Goal: Information Seeking & Learning: Understand process/instructions

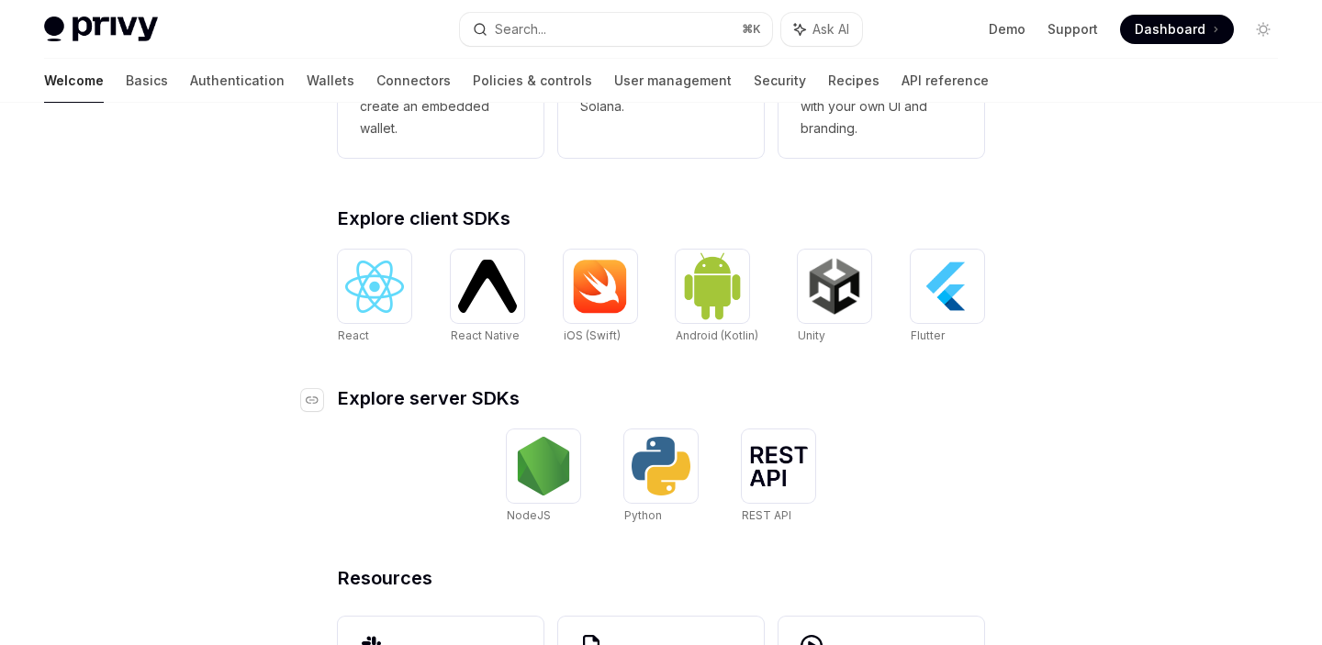
scroll to position [643, 0]
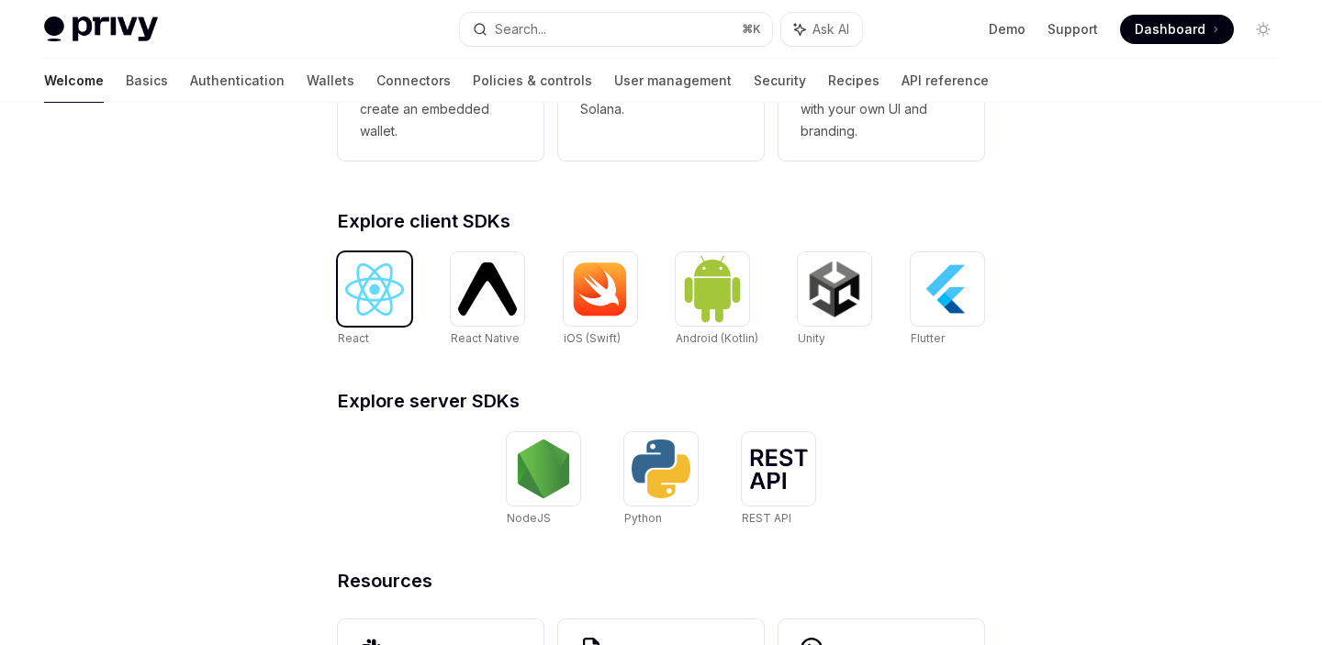
click at [376, 285] on img at bounding box center [374, 289] width 59 height 52
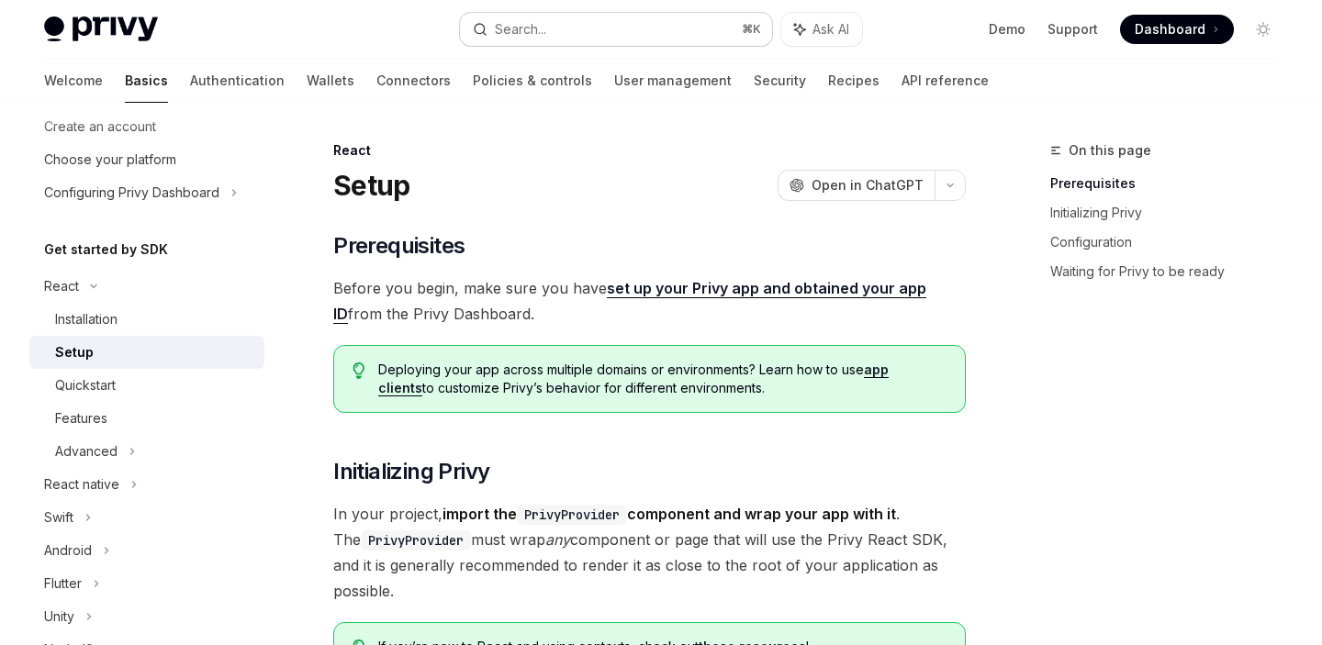
click at [646, 32] on button "Search... ⌘ K" at bounding box center [615, 29] width 311 height 33
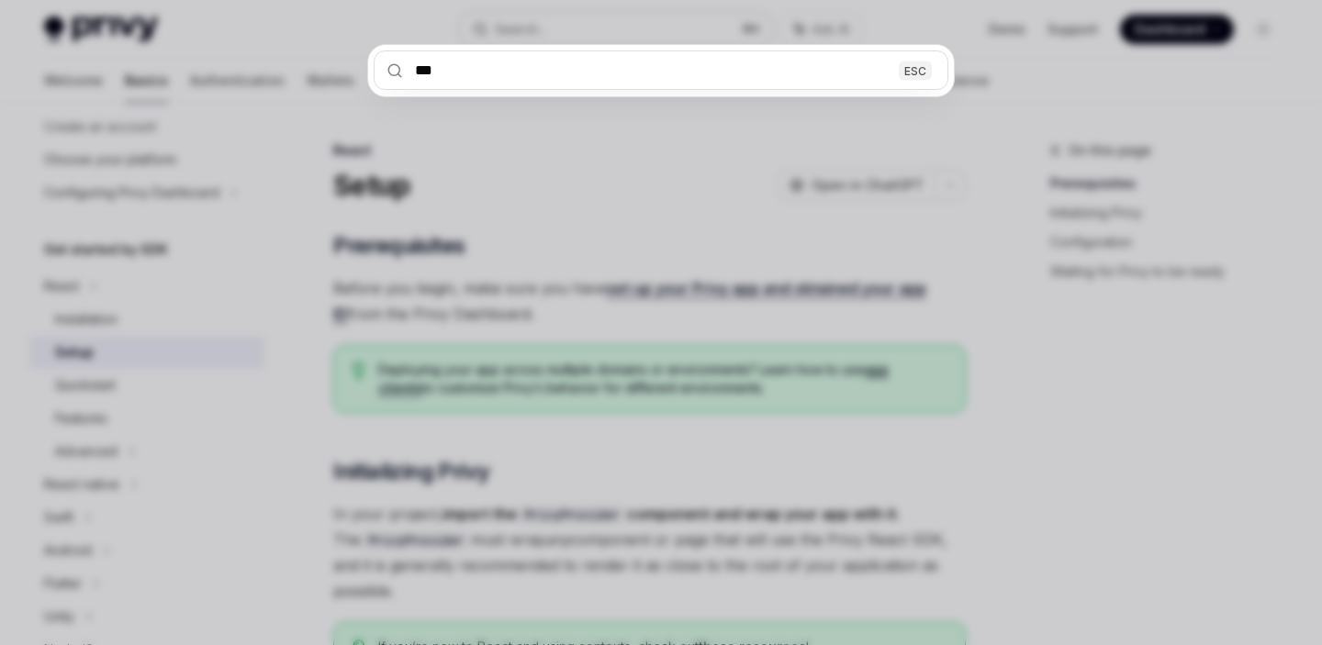
type input "****"
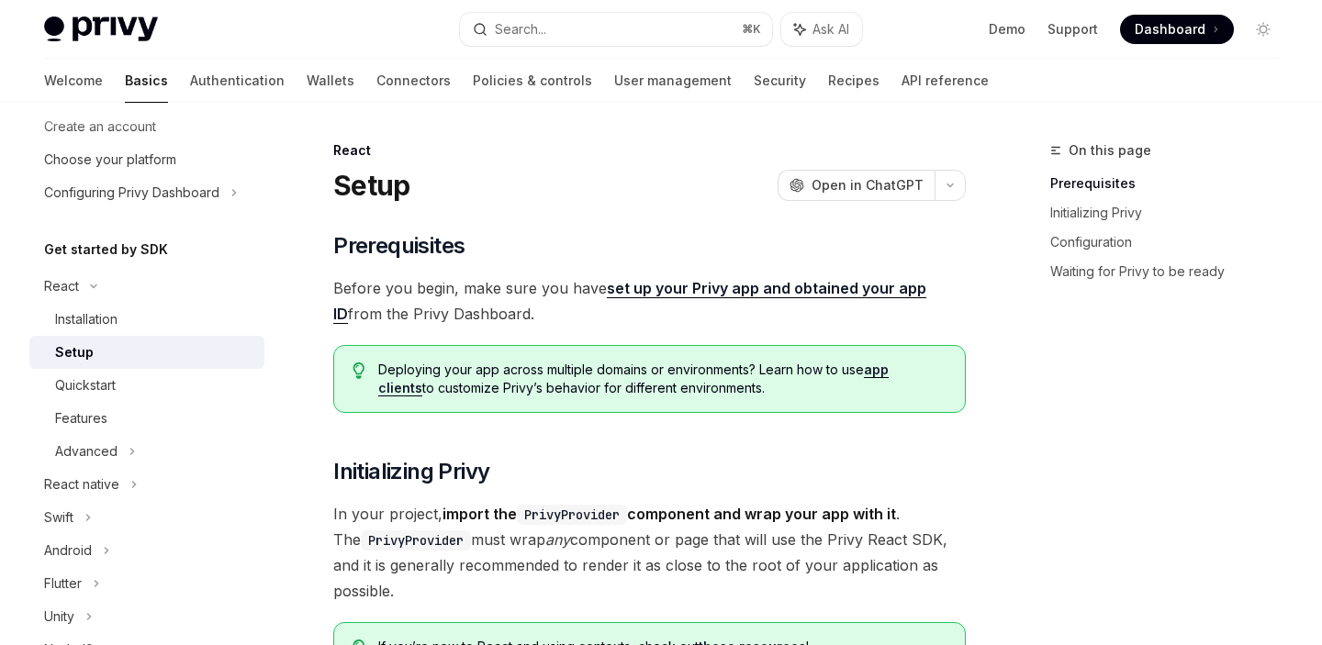
type textarea "*"
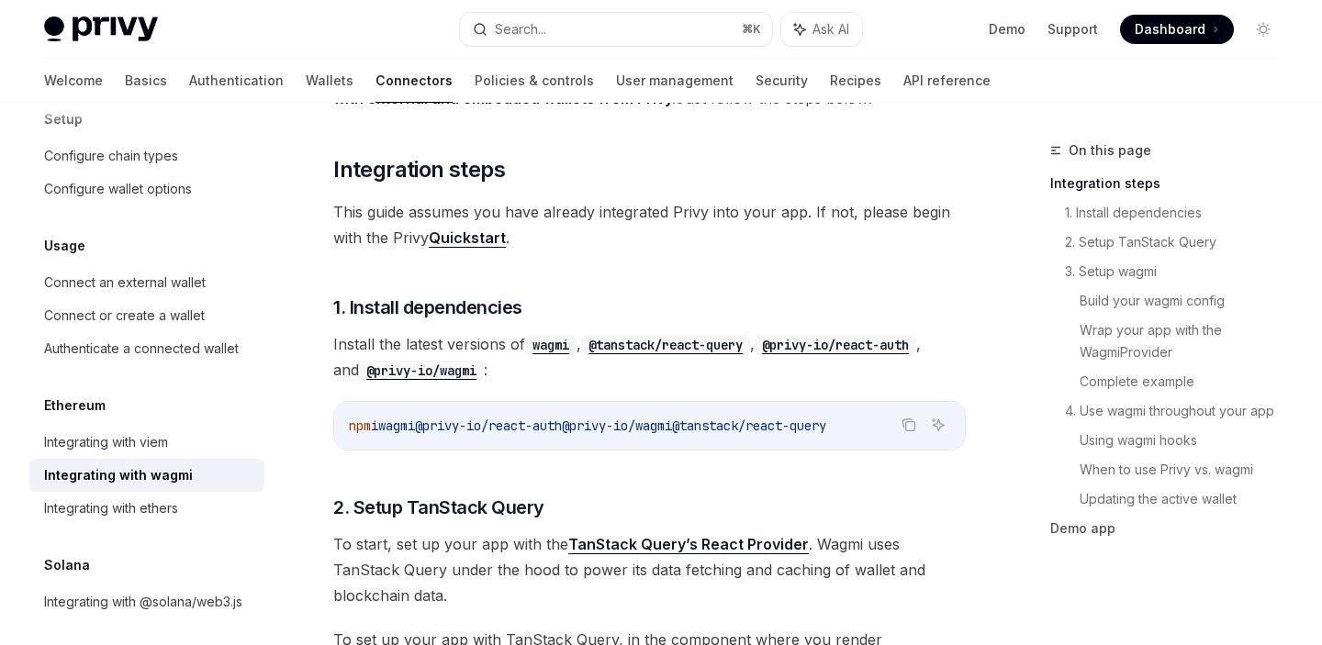
scroll to position [369, 0]
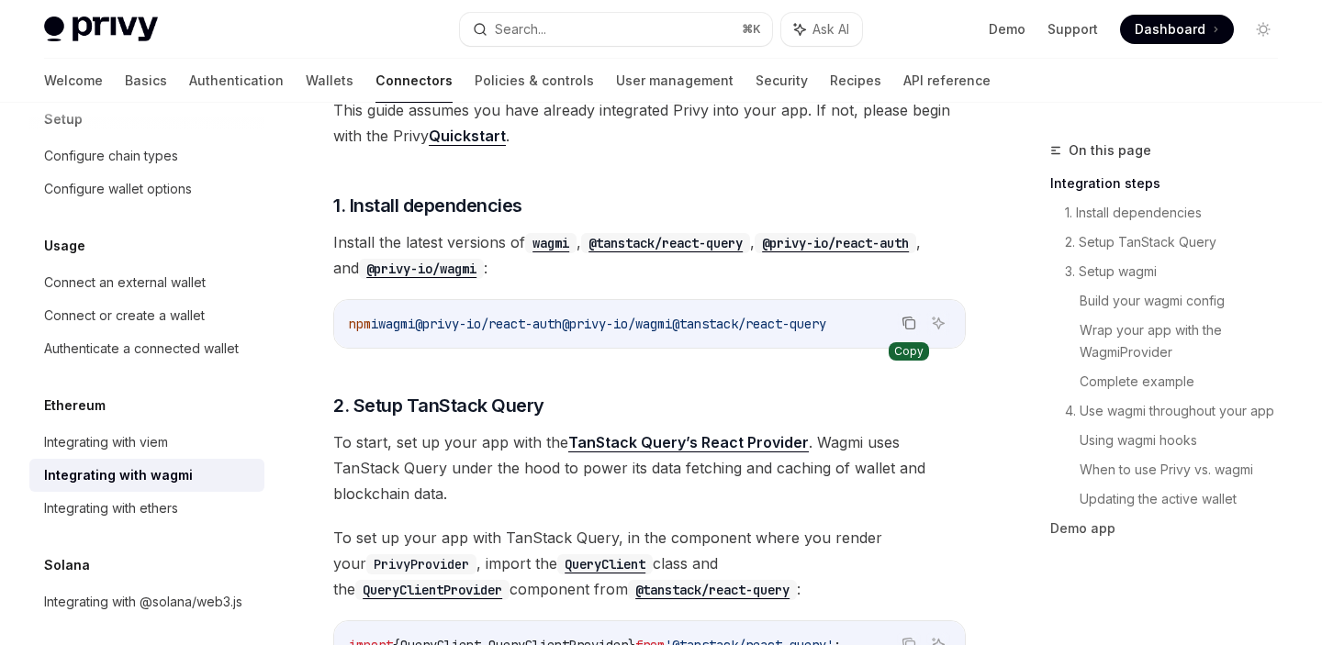
click at [905, 319] on icon "Copy the contents from the code block" at bounding box center [908, 323] width 15 height 15
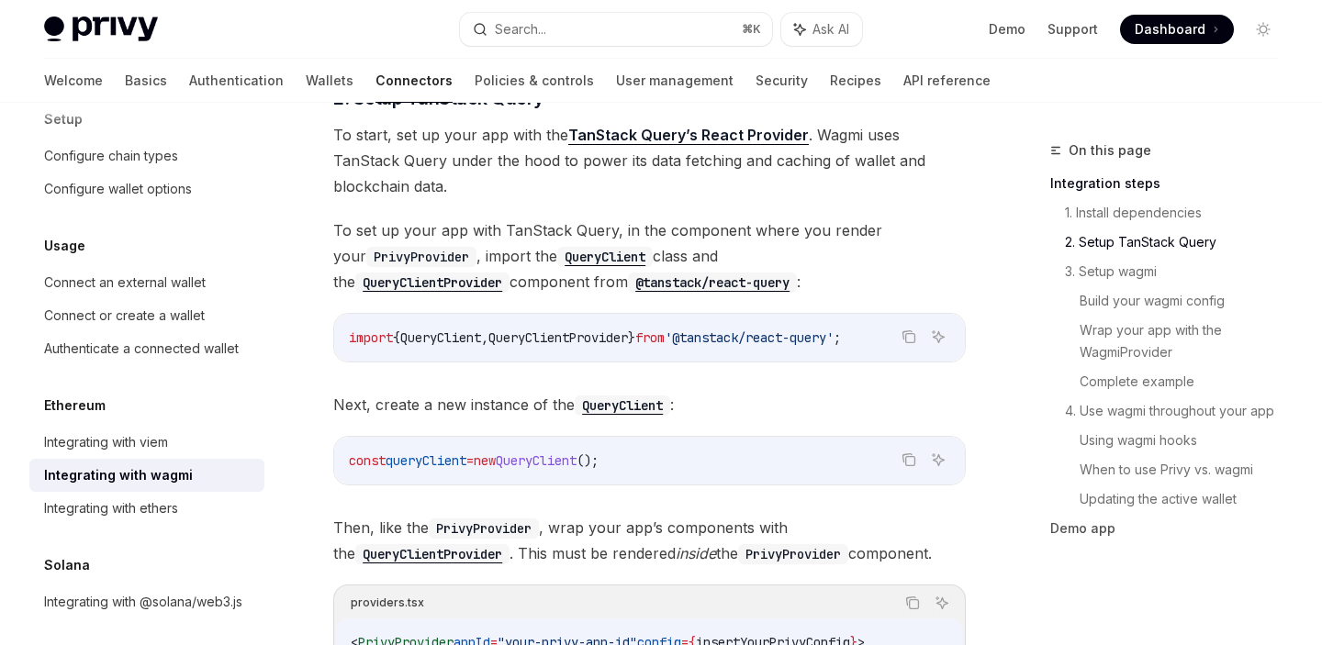
scroll to position [729, 0]
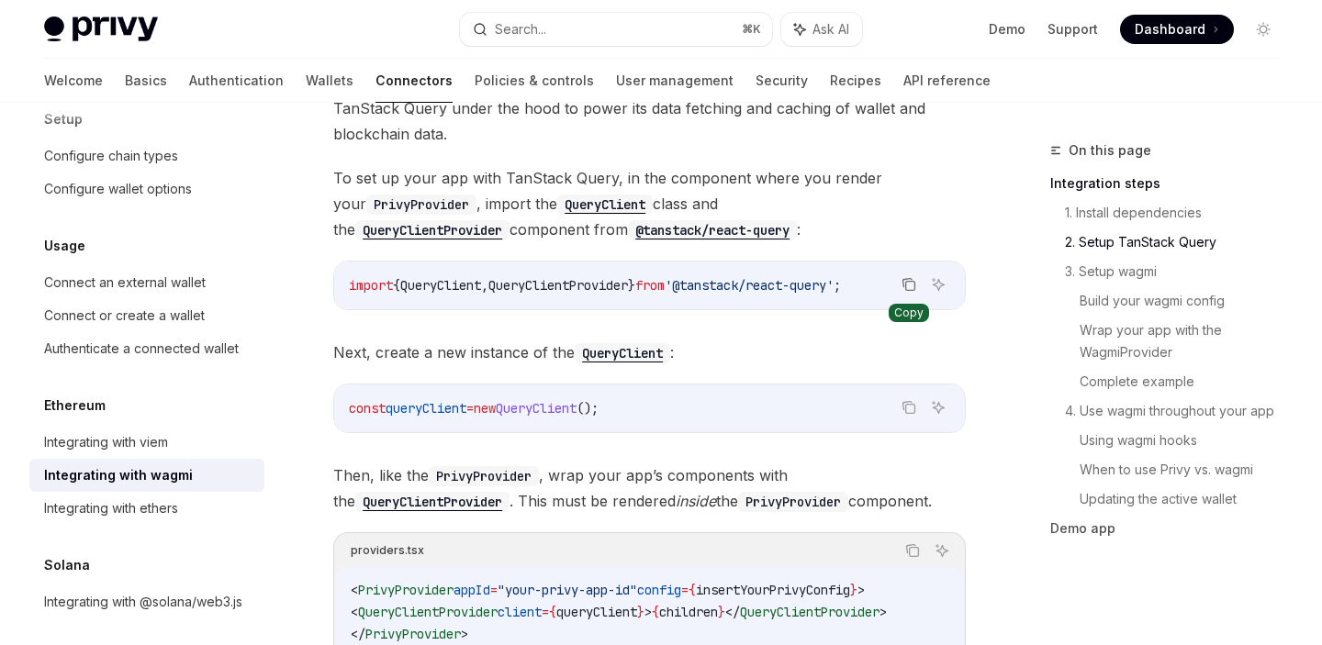
click at [911, 280] on icon "Copy the contents from the code block" at bounding box center [908, 284] width 15 height 15
click at [952, 227] on span "To set up your app with TanStack Query, in the component where you render your …" at bounding box center [649, 203] width 632 height 77
click at [957, 184] on span "To set up your app with TanStack Query, in the component where you render your …" at bounding box center [649, 203] width 632 height 77
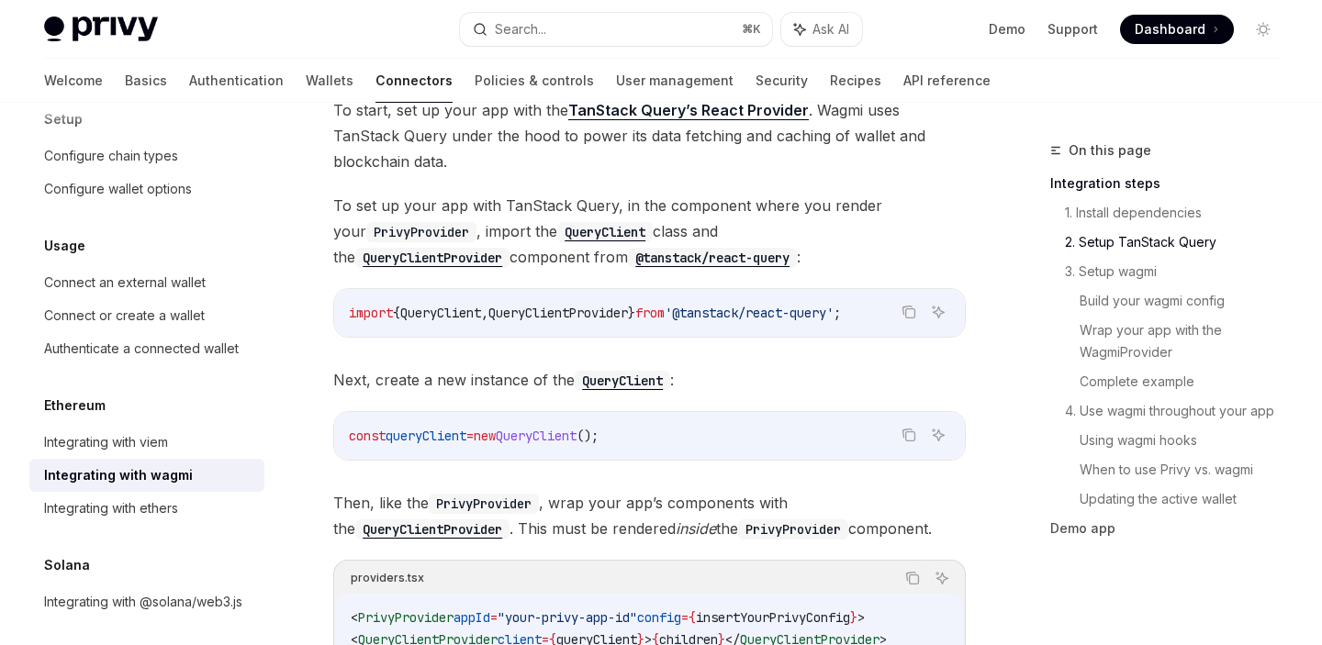
scroll to position [699, 0]
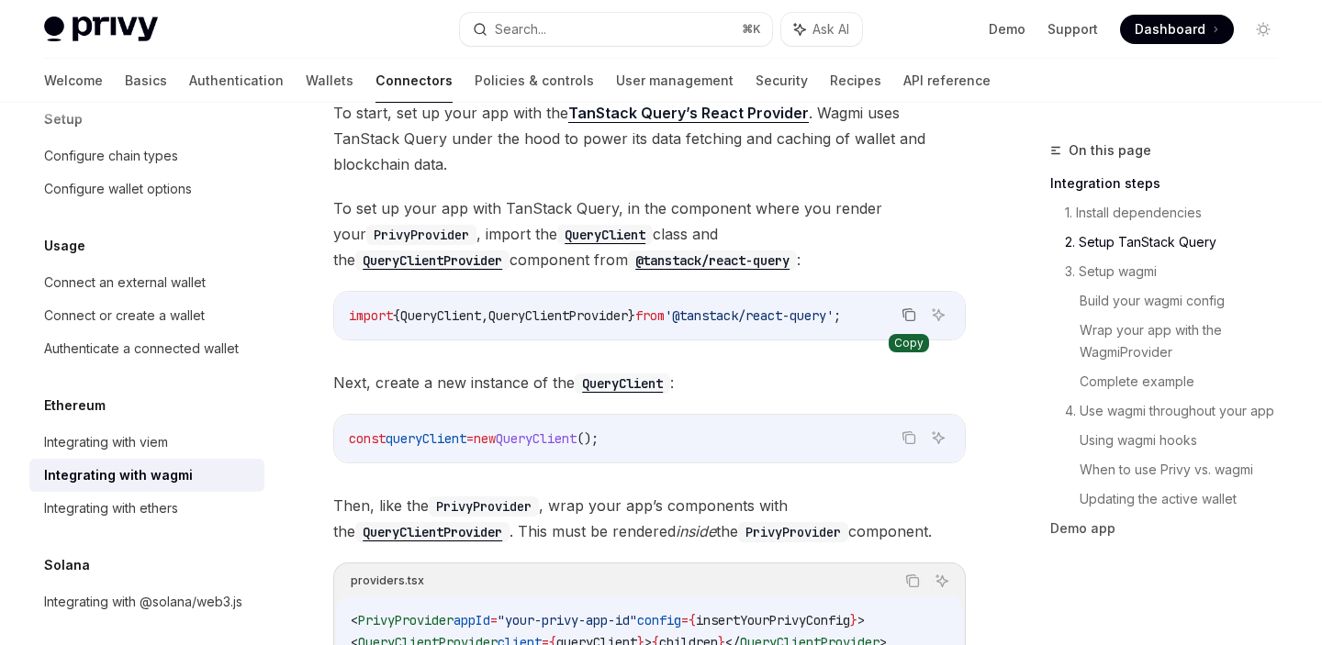
click at [913, 312] on icon "Copy the contents from the code block" at bounding box center [910, 316] width 9 height 9
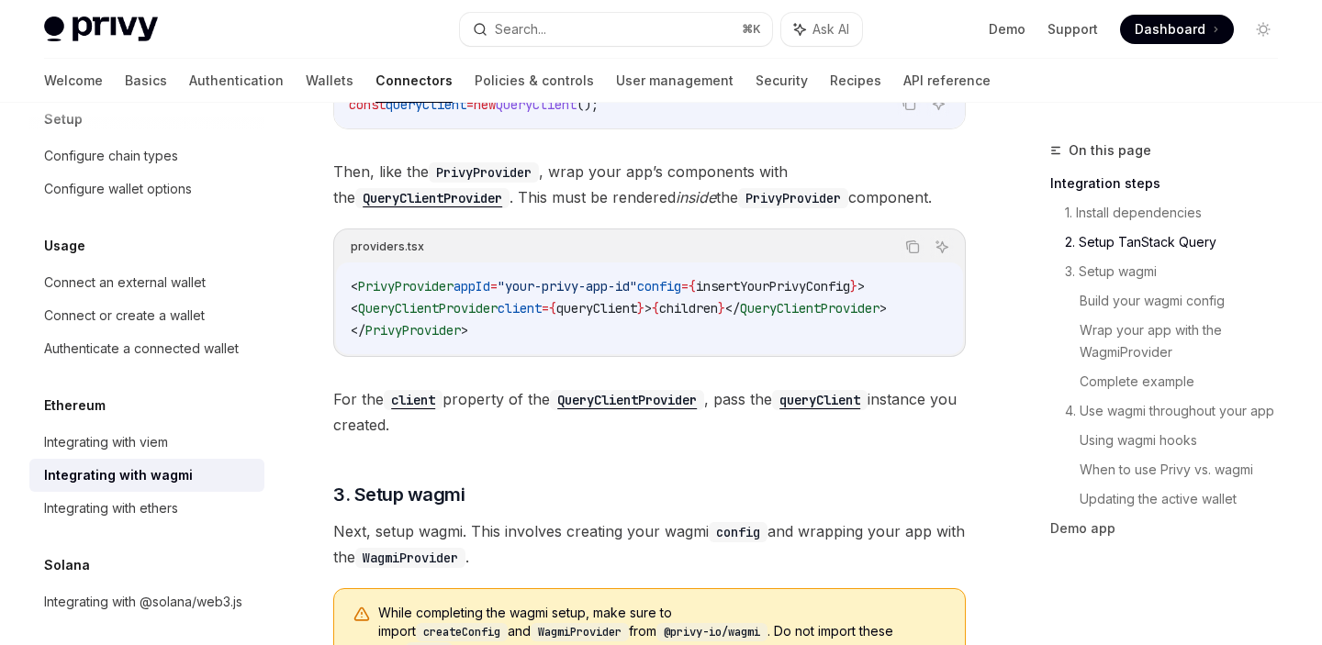
scroll to position [966, 0]
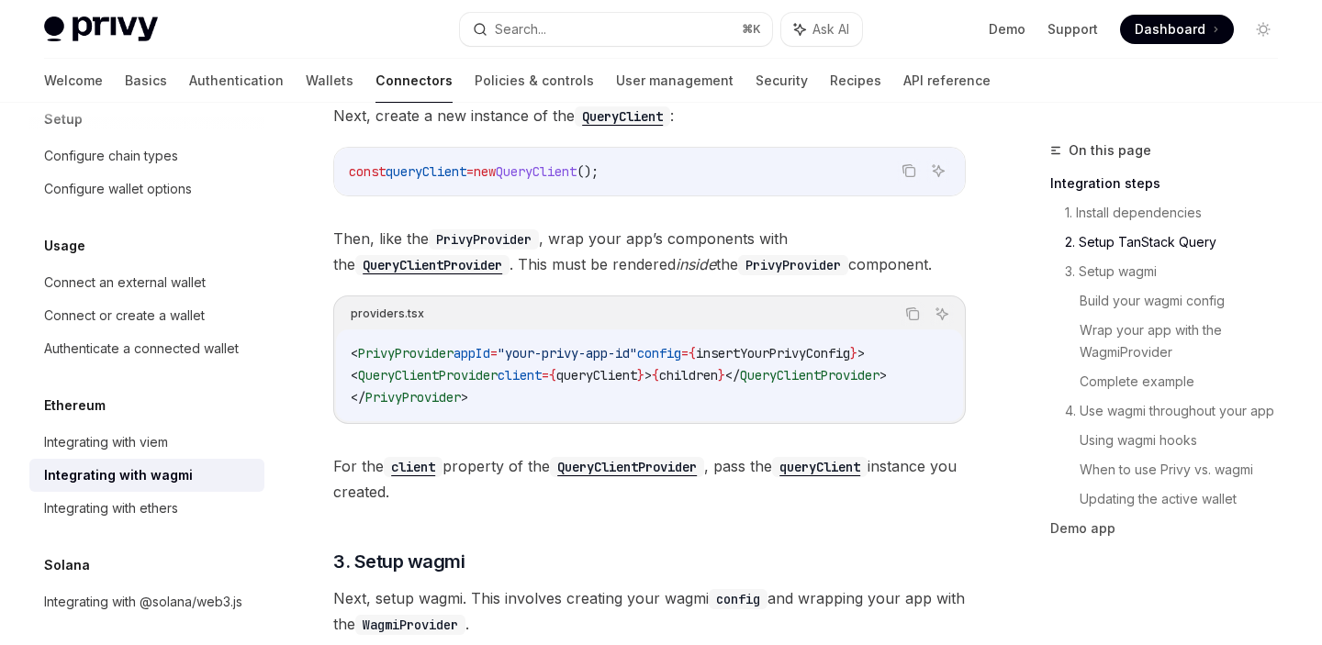
click at [453, 352] on span "PrivyProvider" at bounding box center [405, 353] width 95 height 17
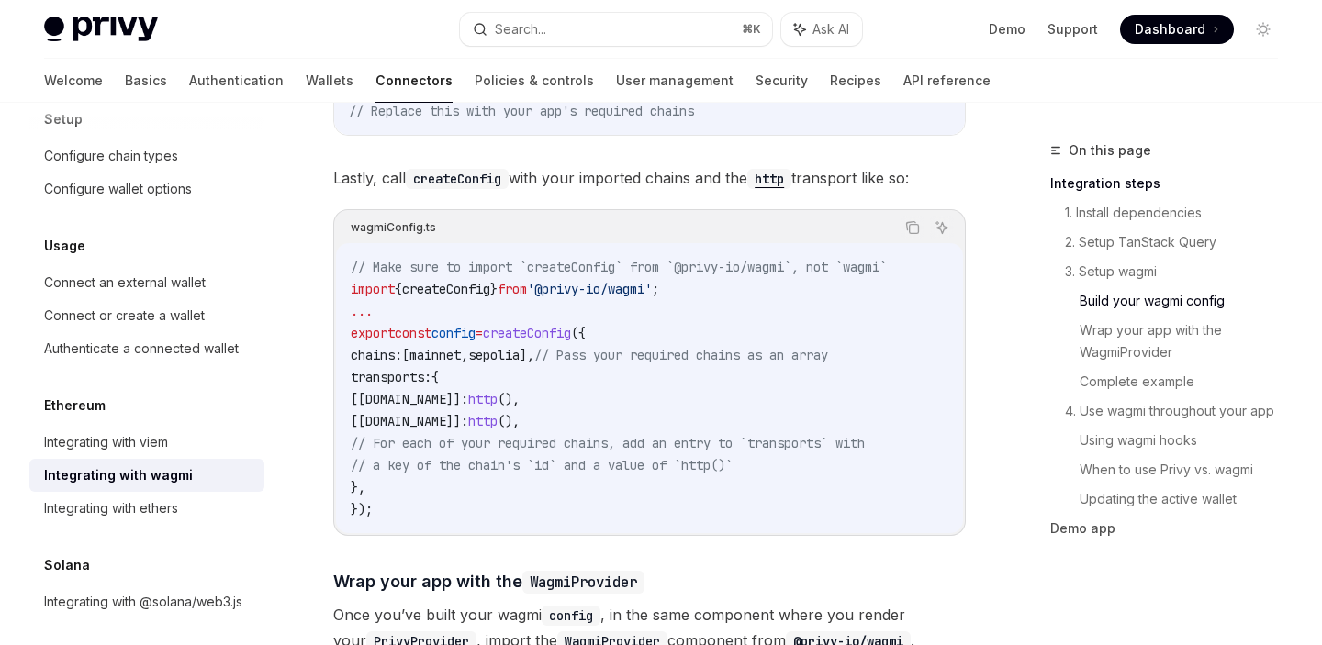
scroll to position [2105, 0]
click at [909, 219] on icon "Copy the contents from the code block" at bounding box center [912, 226] width 15 height 15
click at [909, 221] on icon "Copy the contents from the code block" at bounding box center [911, 225] width 9 height 8
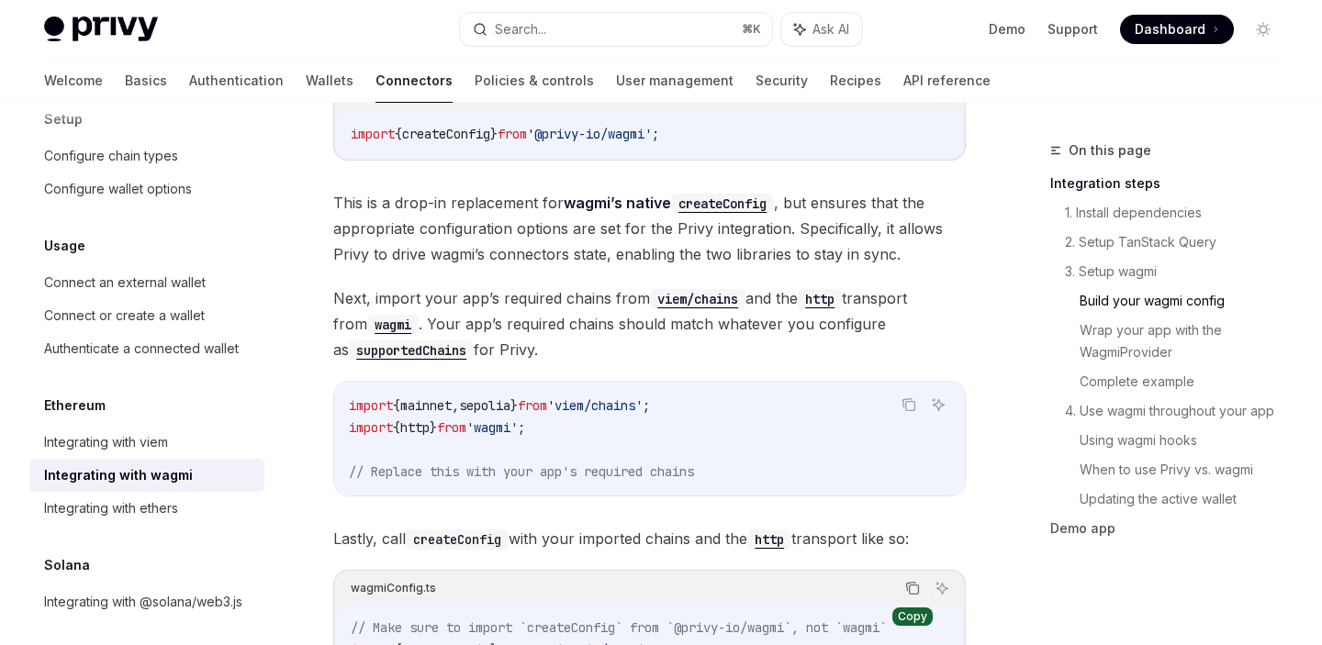
scroll to position [1841, 0]
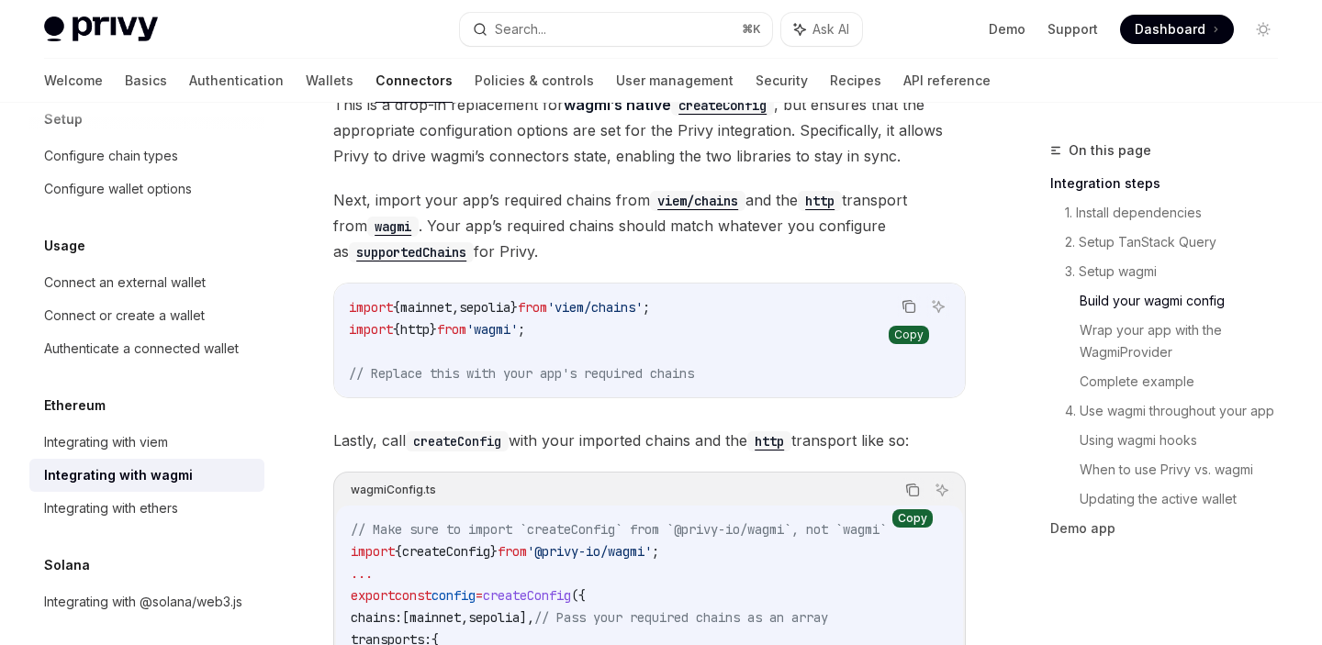
click at [904, 299] on icon "Copy the contents from the code block" at bounding box center [908, 306] width 15 height 15
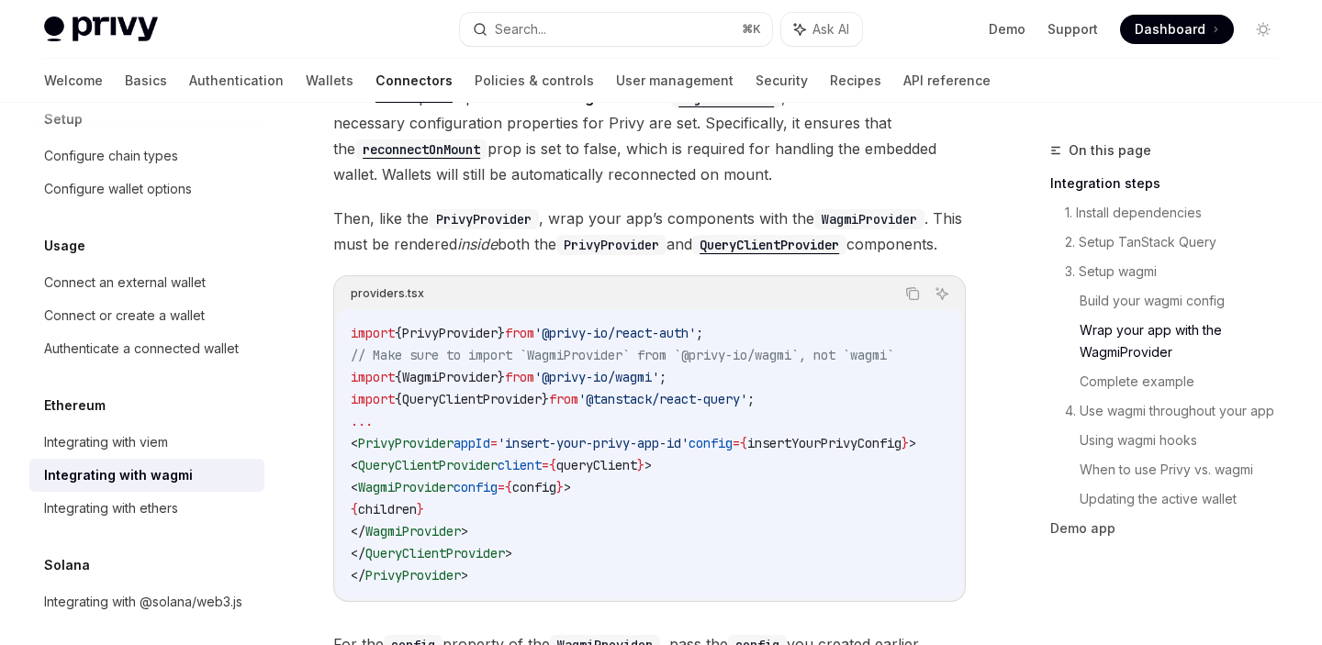
scroll to position [2786, 0]
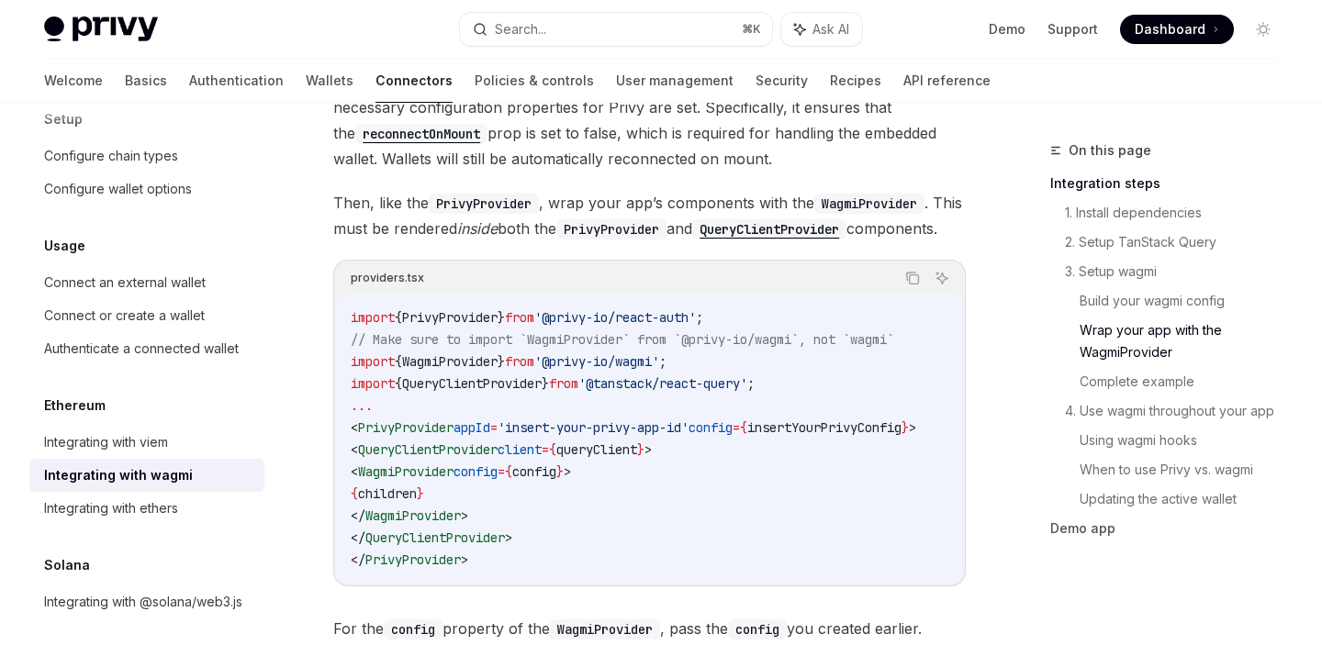
click at [498, 436] on span "=" at bounding box center [493, 428] width 7 height 17
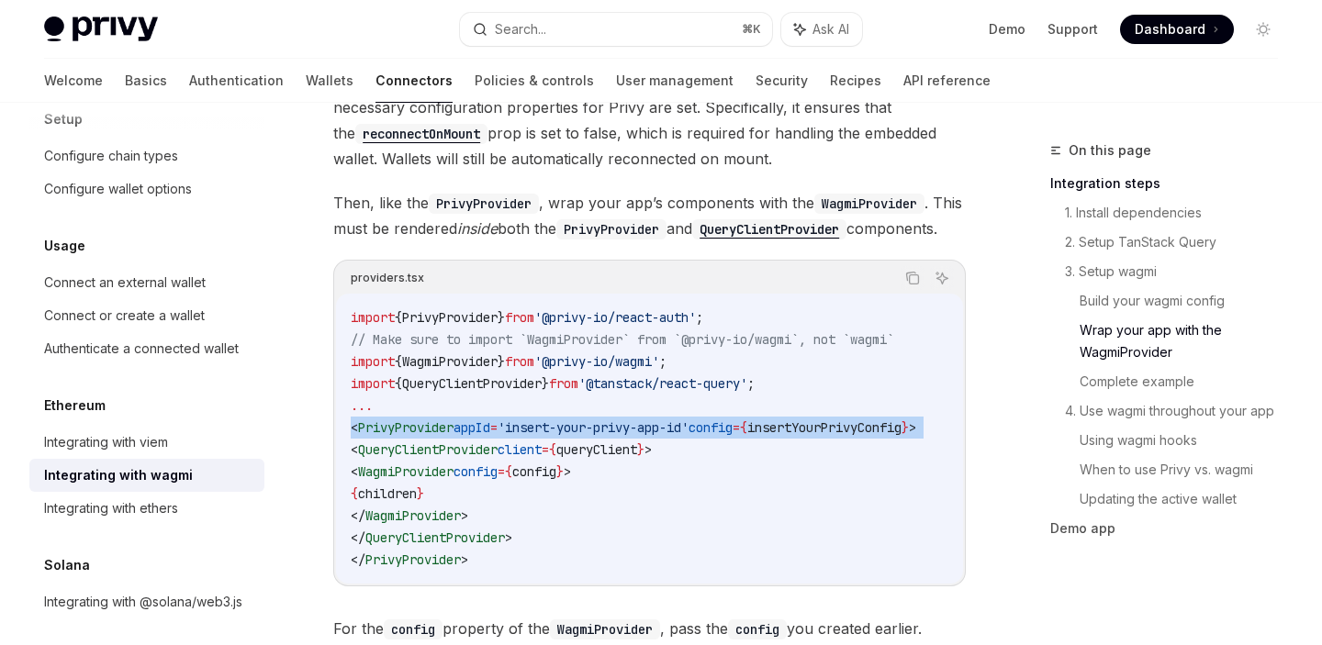
copy code "< PrivyProvider appId = 'insert-your-privy-app-id' config = { insertYourPrivyCo…"
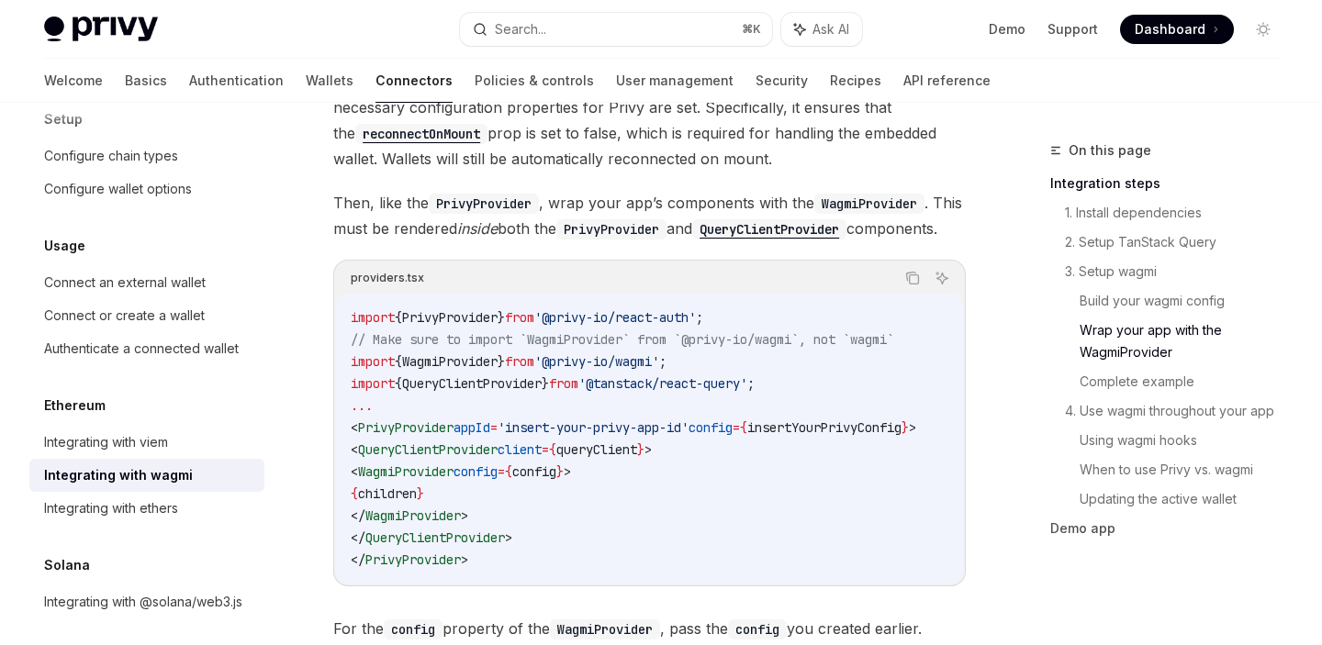
click at [589, 326] on span "'@privy-io/react-auth'" at bounding box center [615, 317] width 162 height 17
copy code "import { PrivyProvider } from '@privy-io/react-auth' ;"
click at [559, 436] on span "'insert-your-privy-app-id'" at bounding box center [593, 428] width 191 height 17
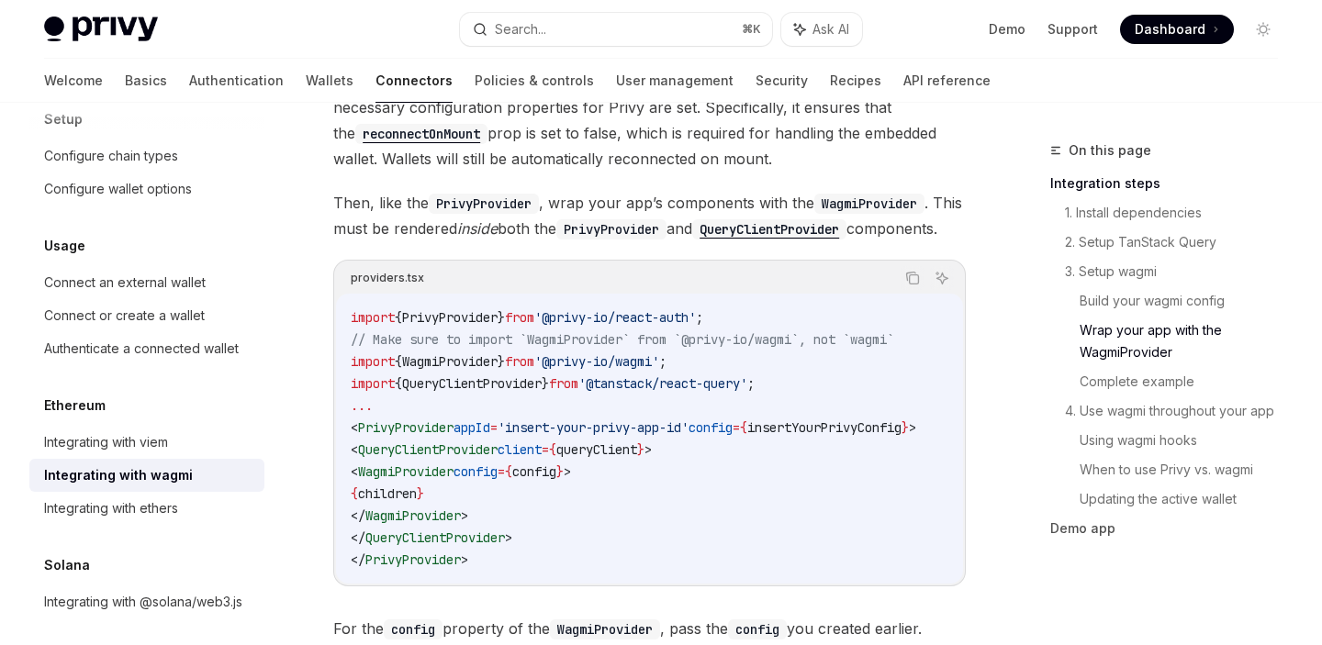
click at [559, 436] on span "'insert-your-privy-app-id'" at bounding box center [593, 428] width 191 height 17
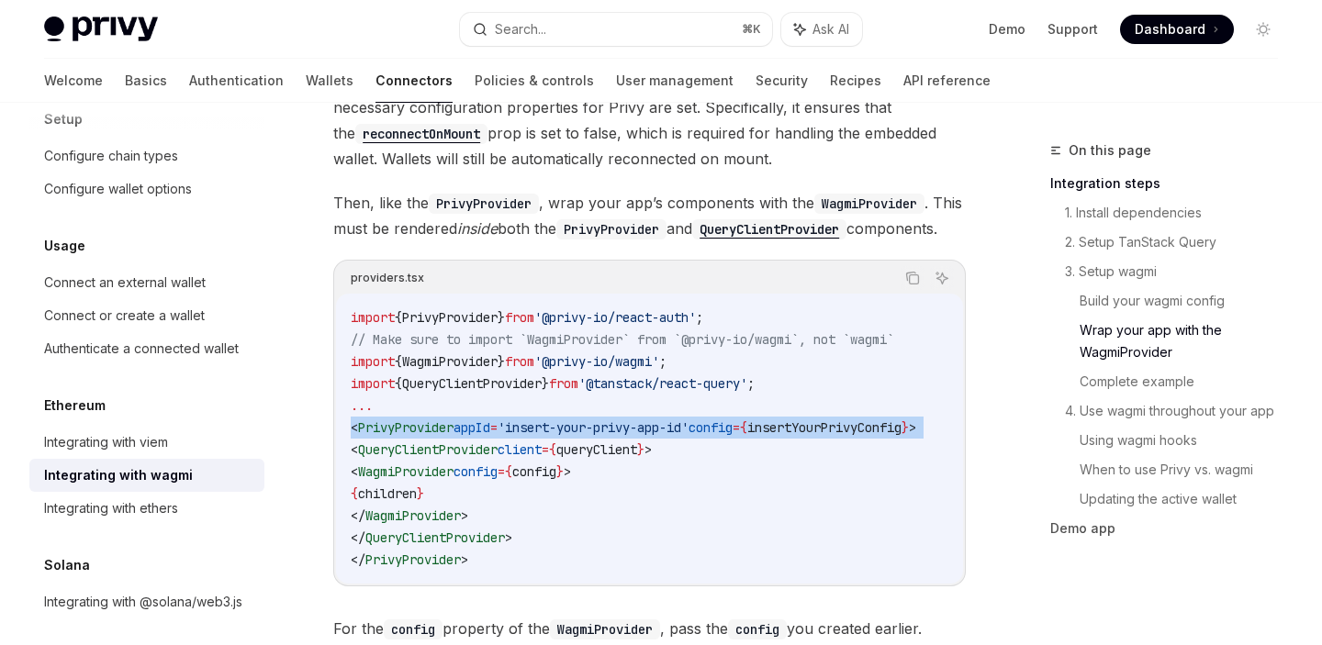
copy code "< PrivyProvider appId = 'insert-your-privy-app-id' config = { insertYourPrivyCo…"
click at [813, 436] on span "insertYourPrivyConfig" at bounding box center [824, 428] width 154 height 17
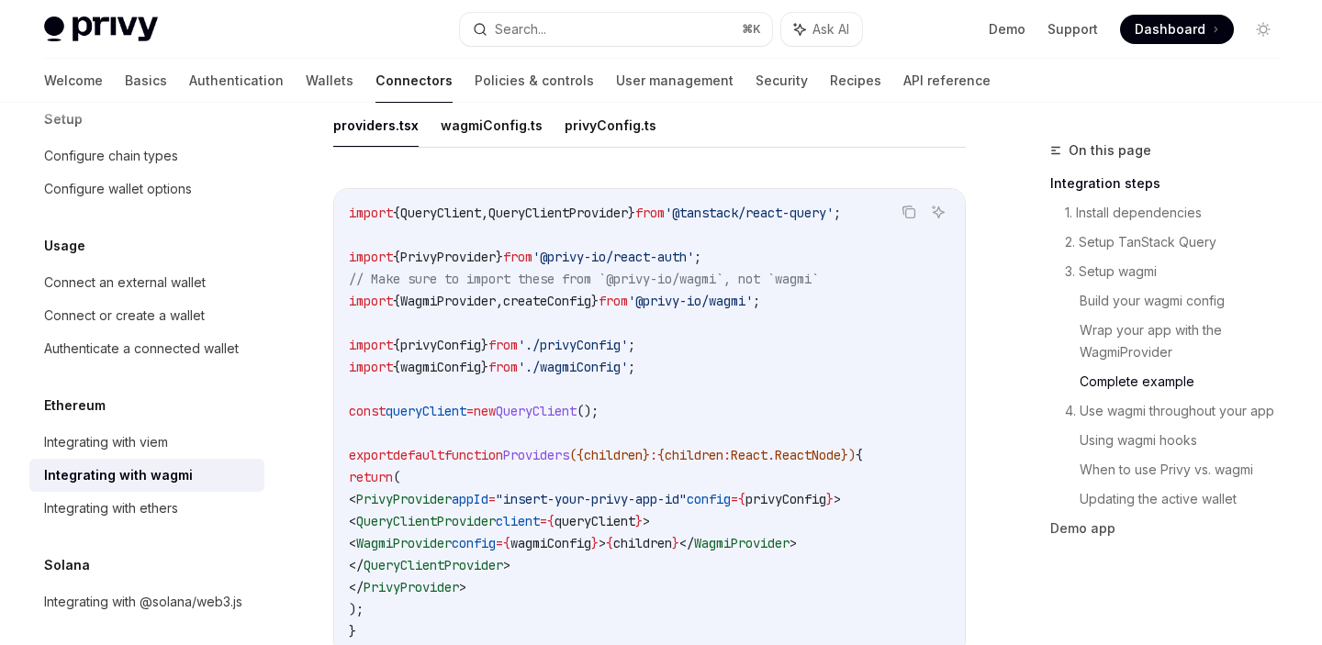
scroll to position [3417, 0]
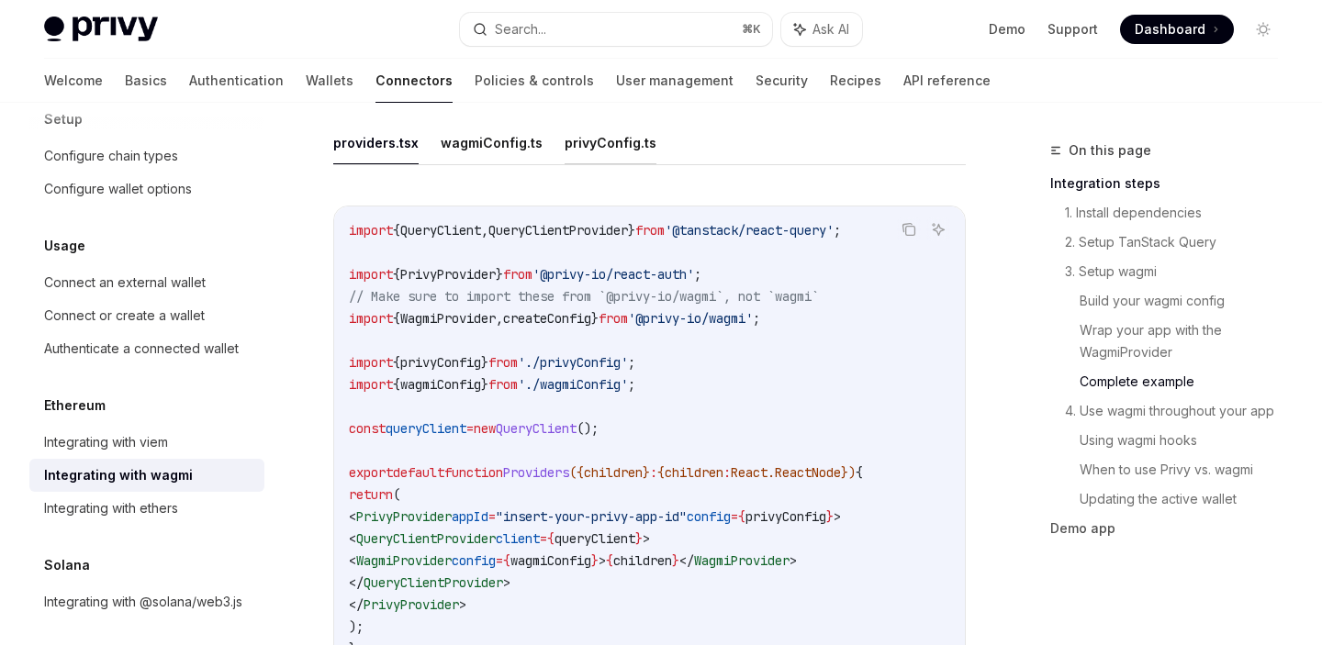
click at [591, 164] on button "privyConfig.ts" at bounding box center [611, 142] width 92 height 43
type textarea "*"
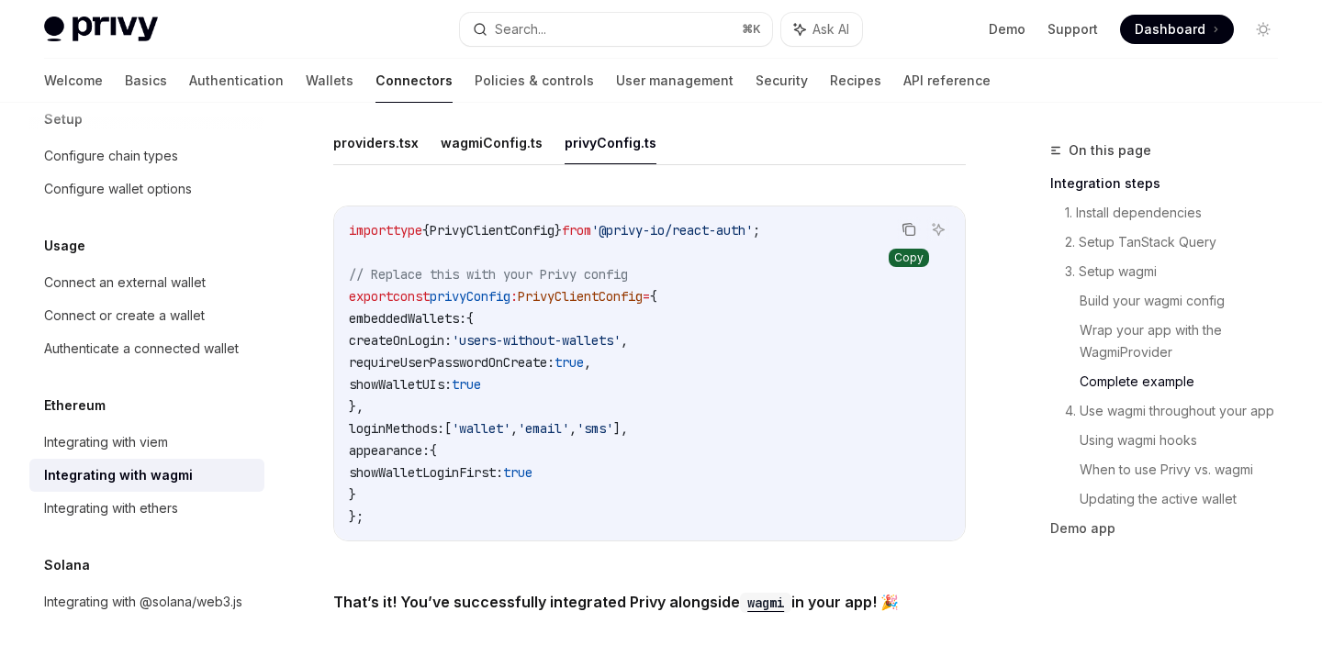
click at [907, 237] on icon "Copy the contents from the code block" at bounding box center [908, 229] width 15 height 15
click at [906, 236] on icon "Copy the contents from the code block" at bounding box center [910, 231] width 9 height 9
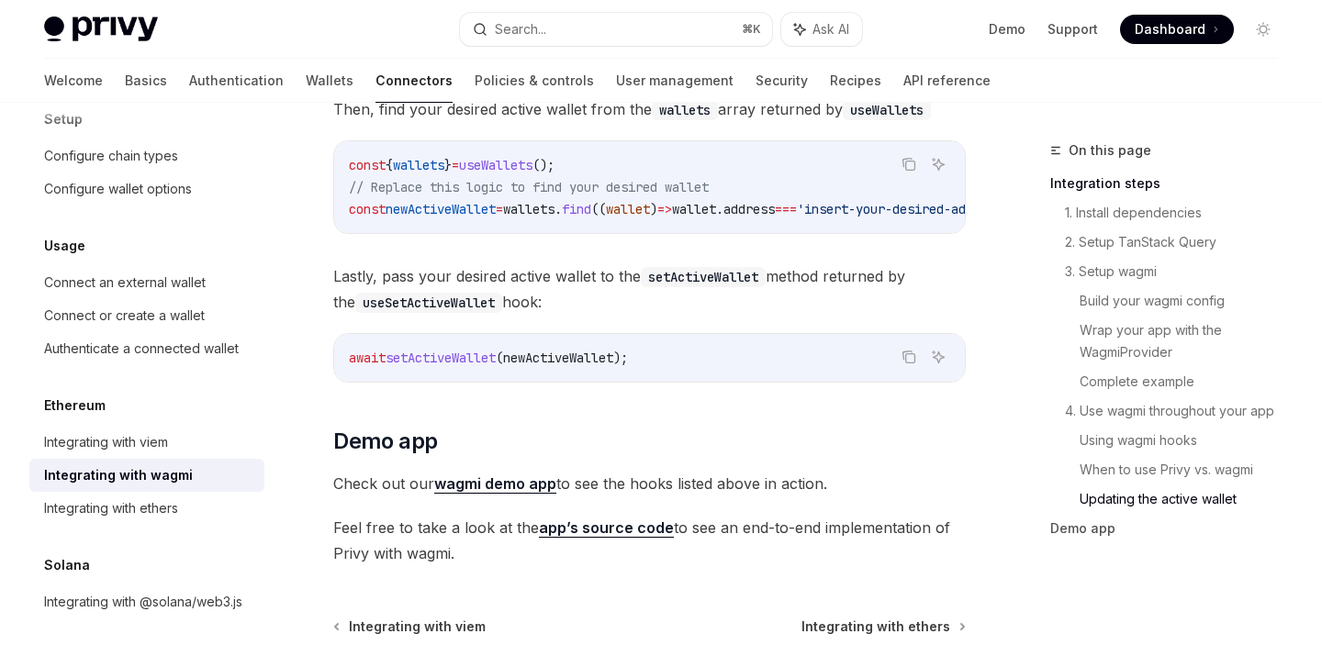
scroll to position [5395, 0]
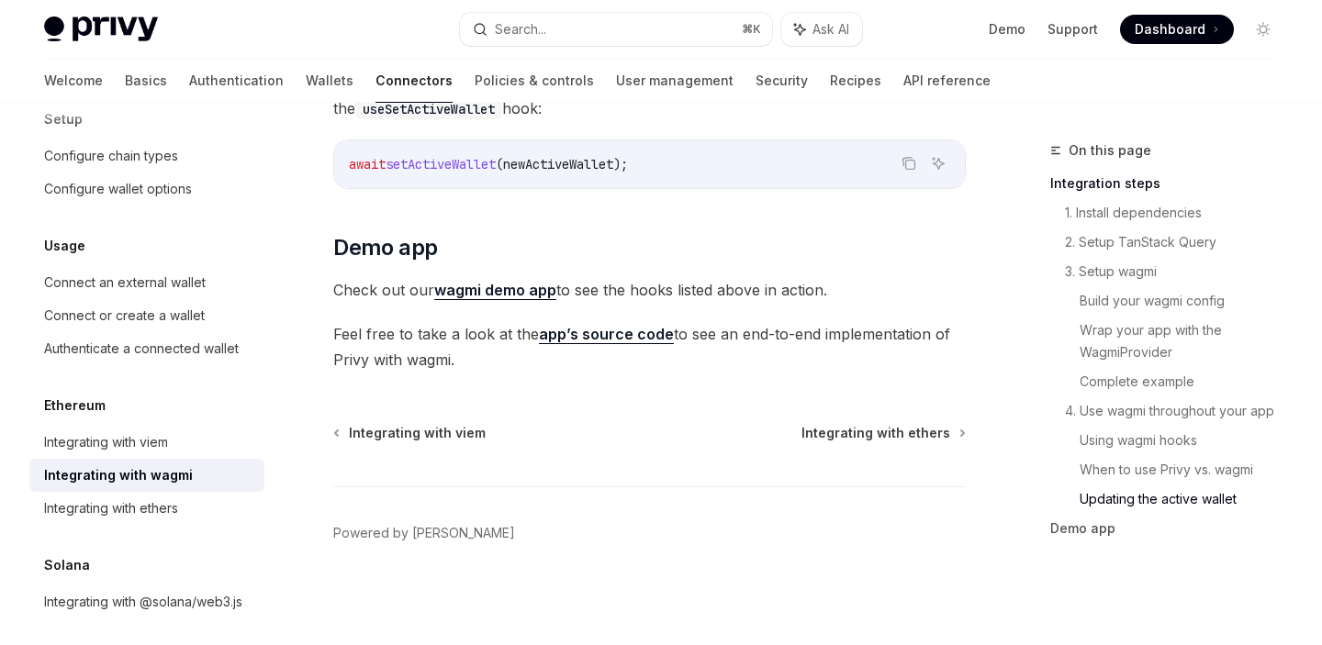
click at [533, 288] on link "wagmi demo app" at bounding box center [495, 290] width 122 height 19
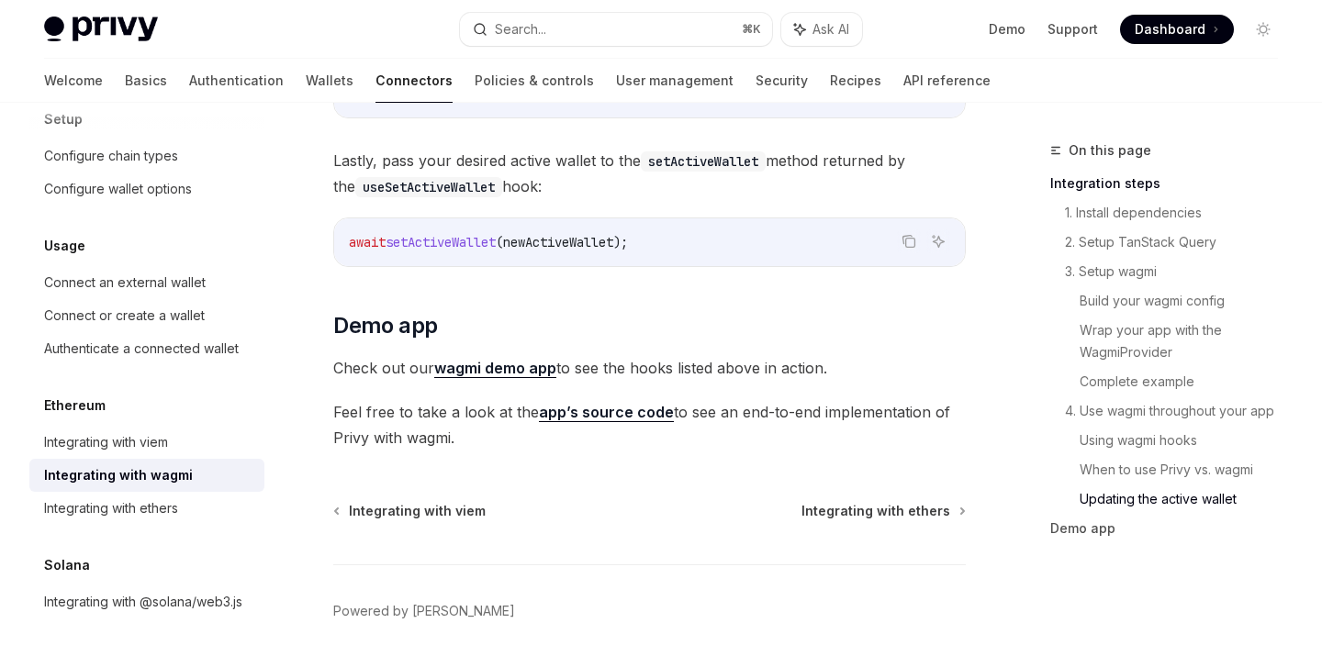
scroll to position [5220, 0]
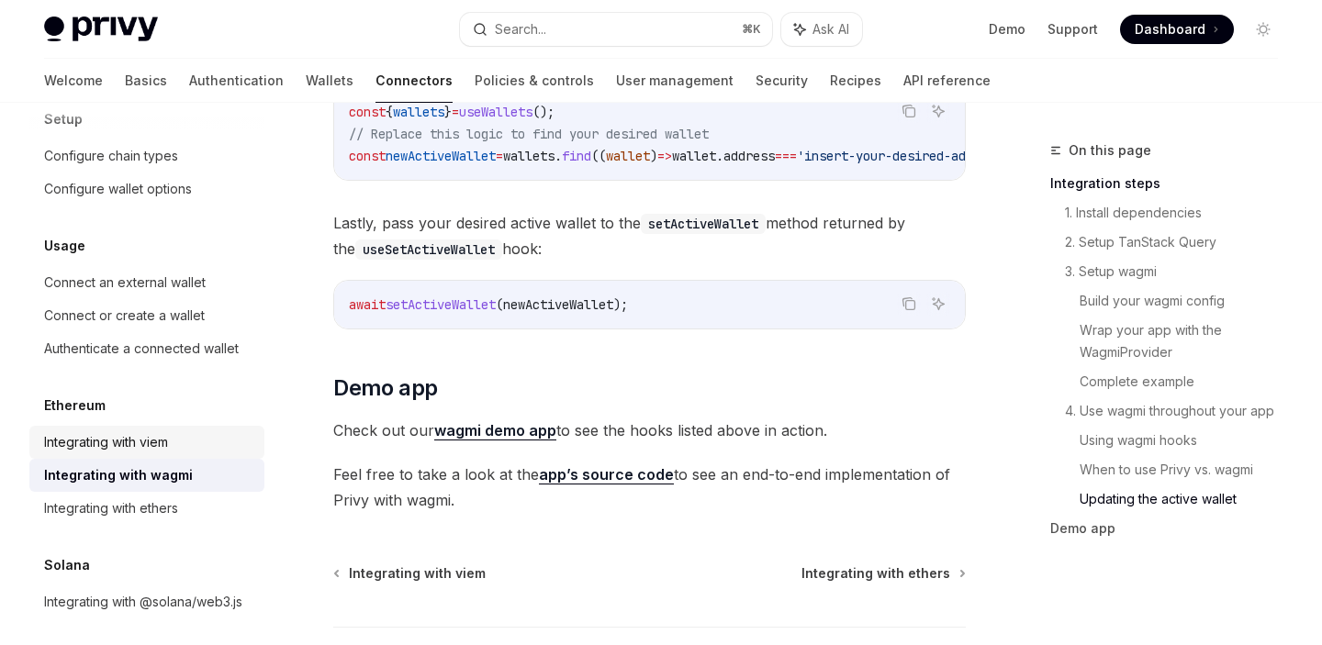
click at [174, 436] on div "Integrating with viem" at bounding box center [148, 442] width 209 height 22
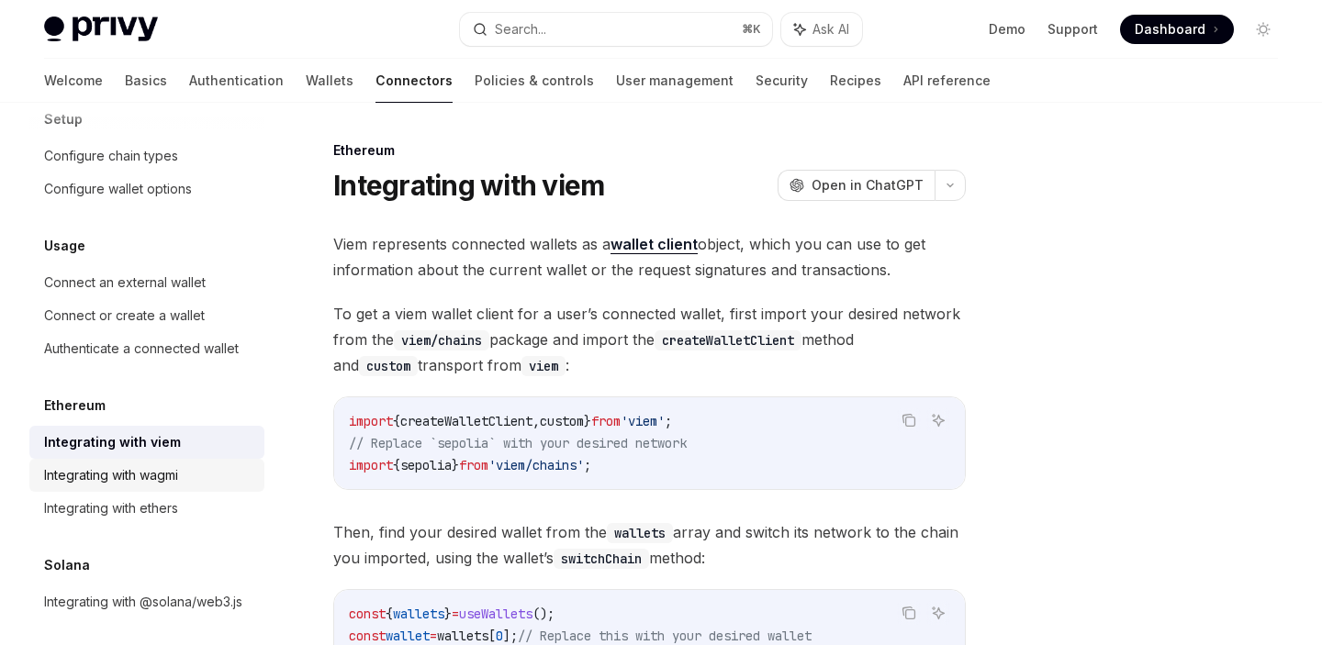
click at [148, 481] on div "Integrating with wagmi" at bounding box center [111, 475] width 134 height 22
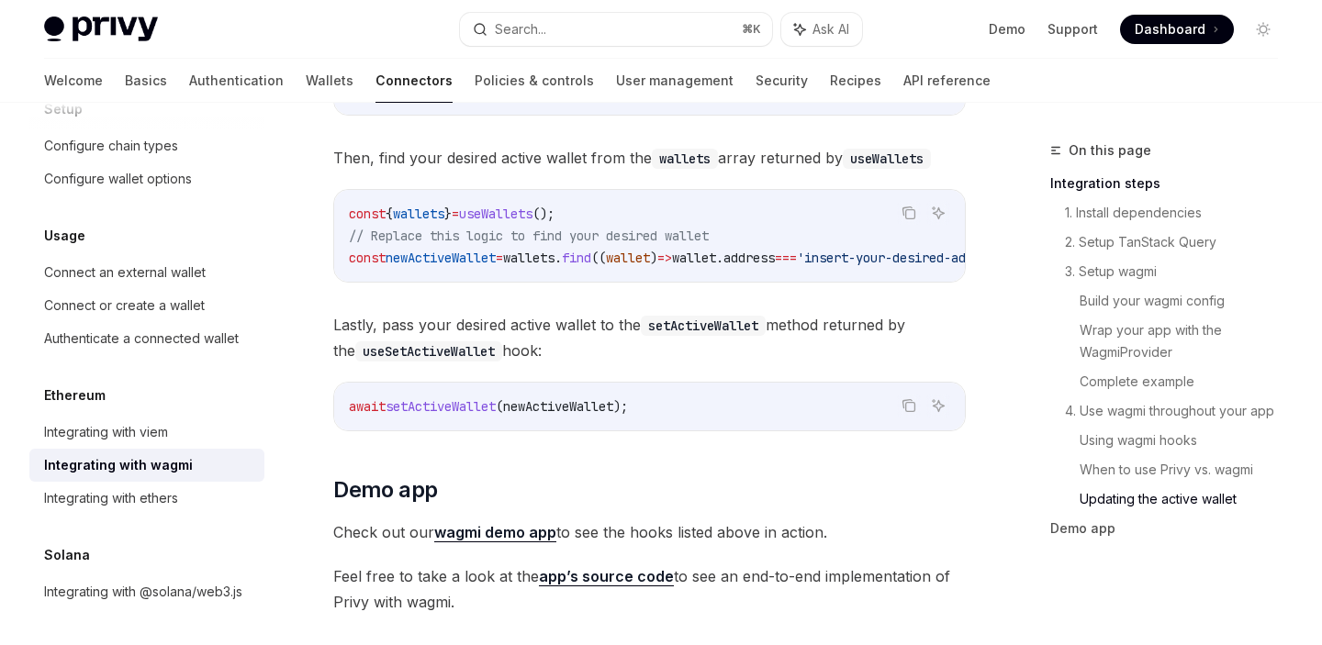
scroll to position [5169, 0]
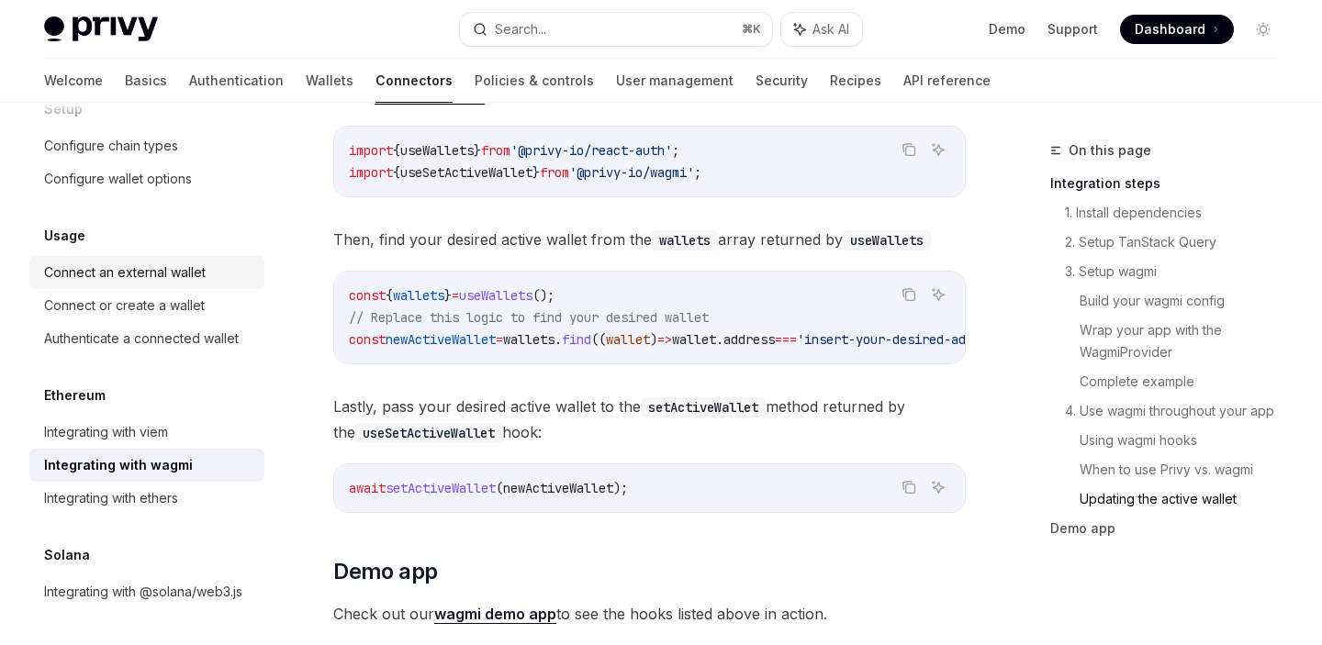
click at [163, 272] on div "Connect an external wallet" at bounding box center [125, 273] width 162 height 22
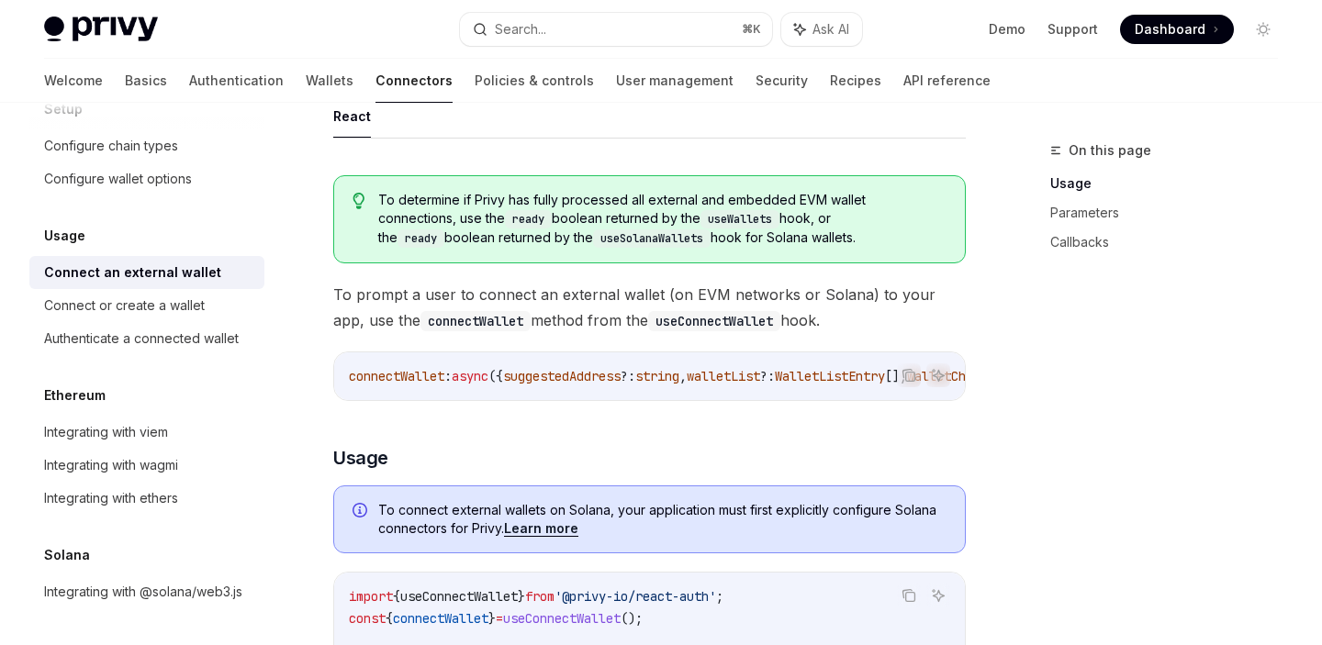
scroll to position [129, 0]
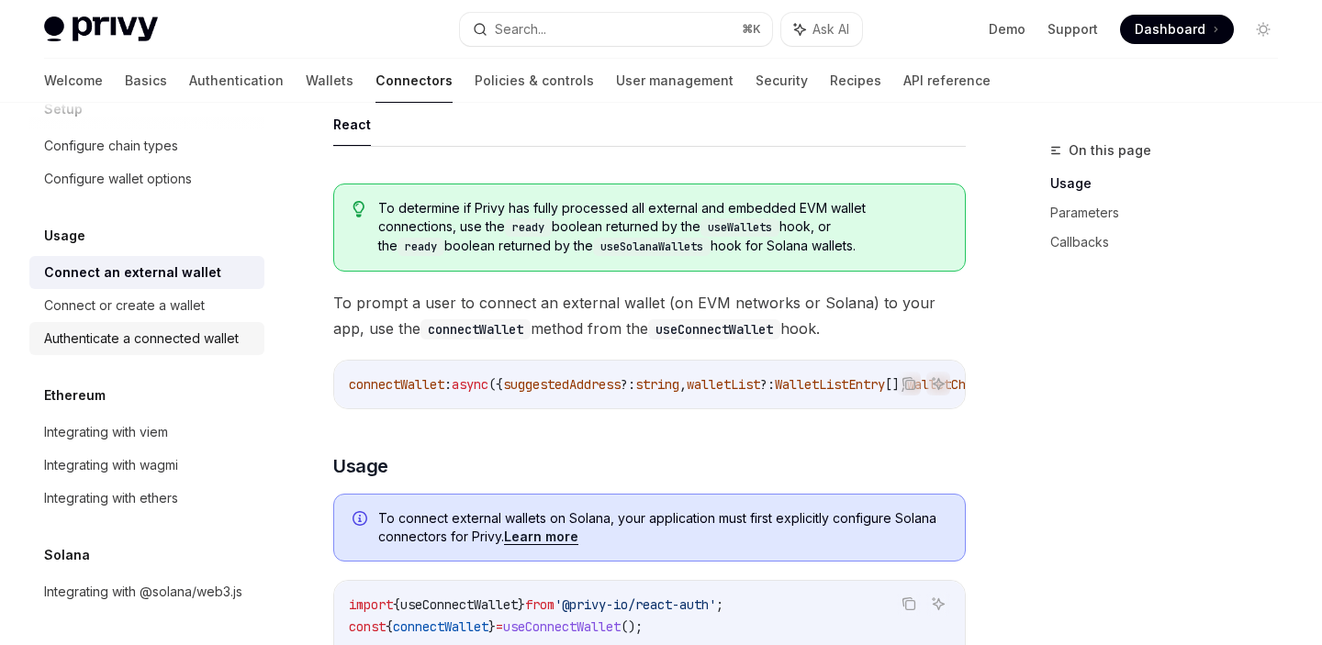
click at [153, 338] on div "Authenticate a connected wallet" at bounding box center [141, 339] width 195 height 22
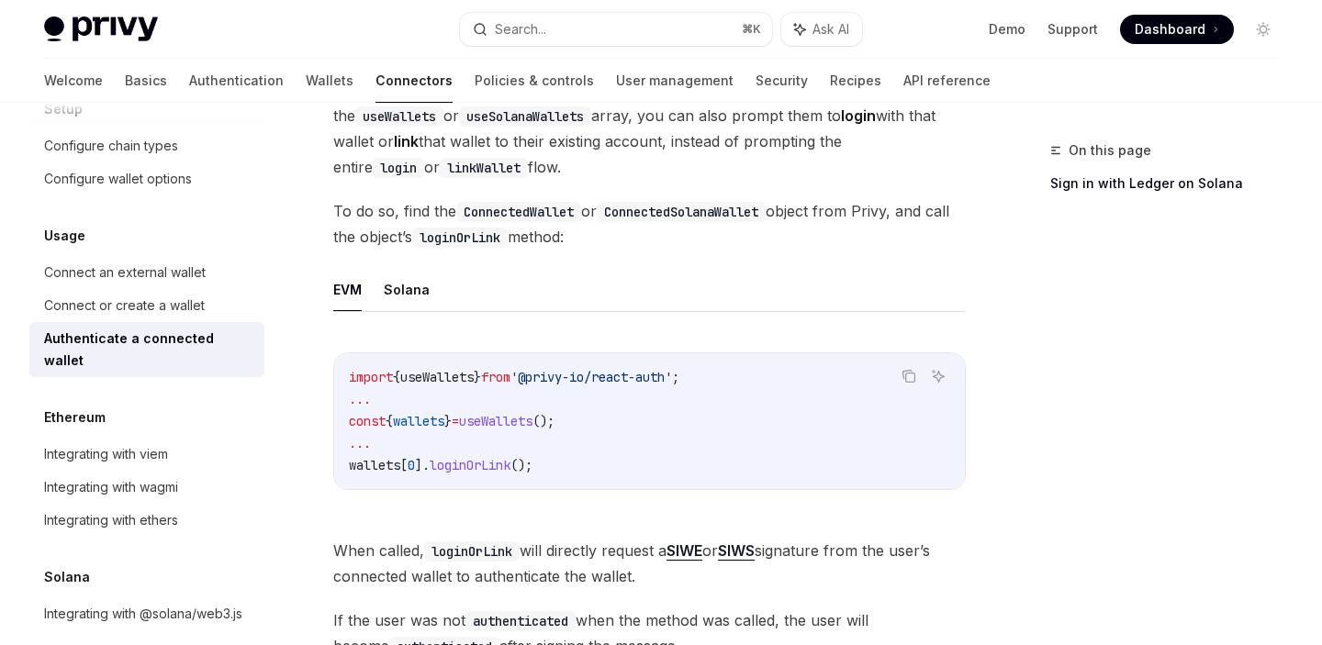
scroll to position [255, 0]
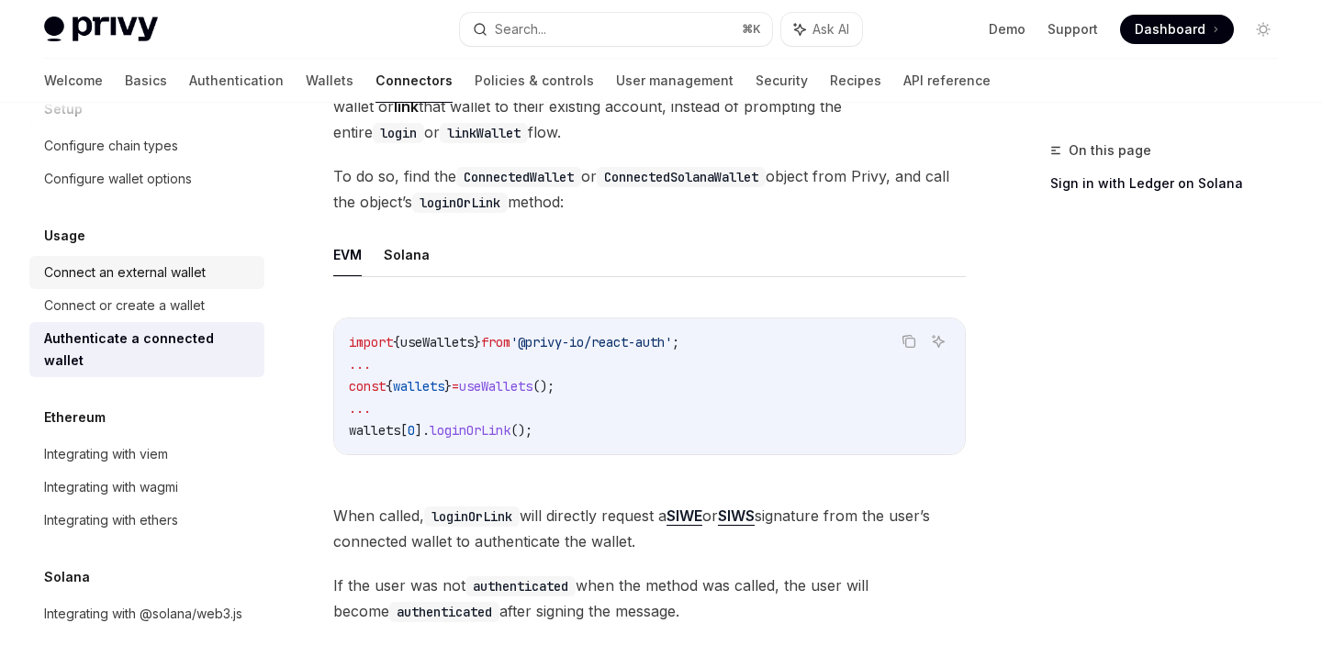
click at [143, 269] on div "Connect an external wallet" at bounding box center [125, 273] width 162 height 22
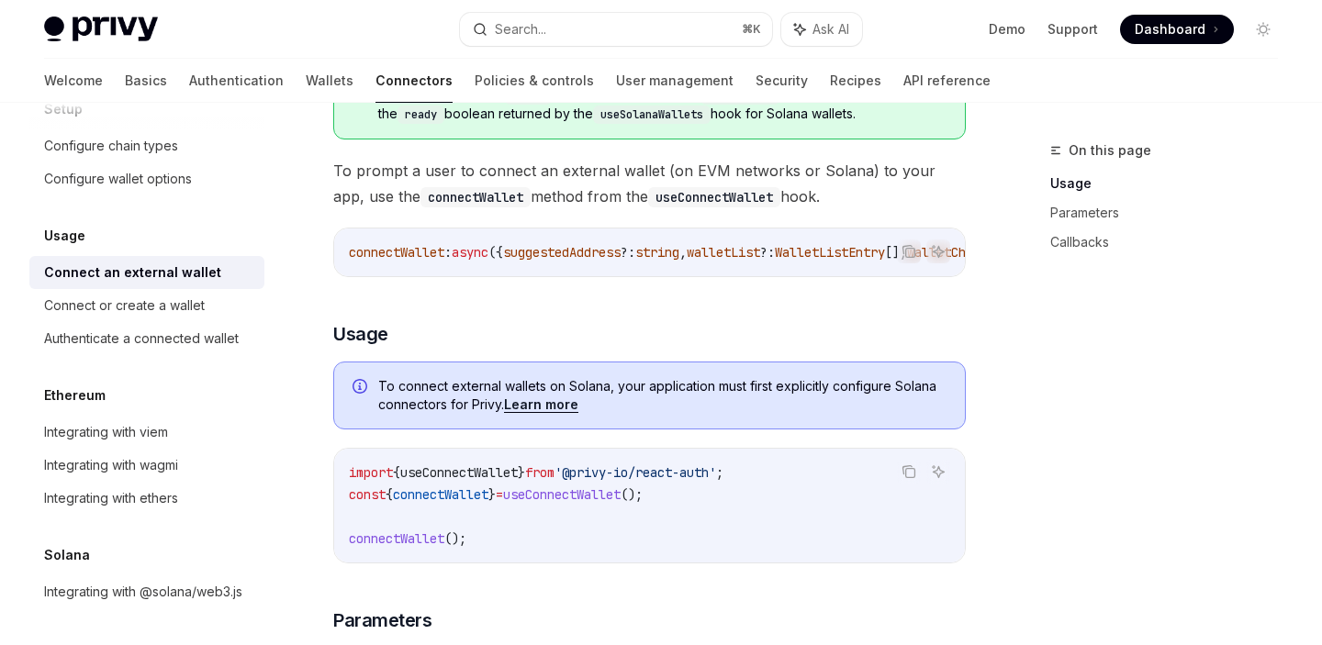
scroll to position [383, 0]
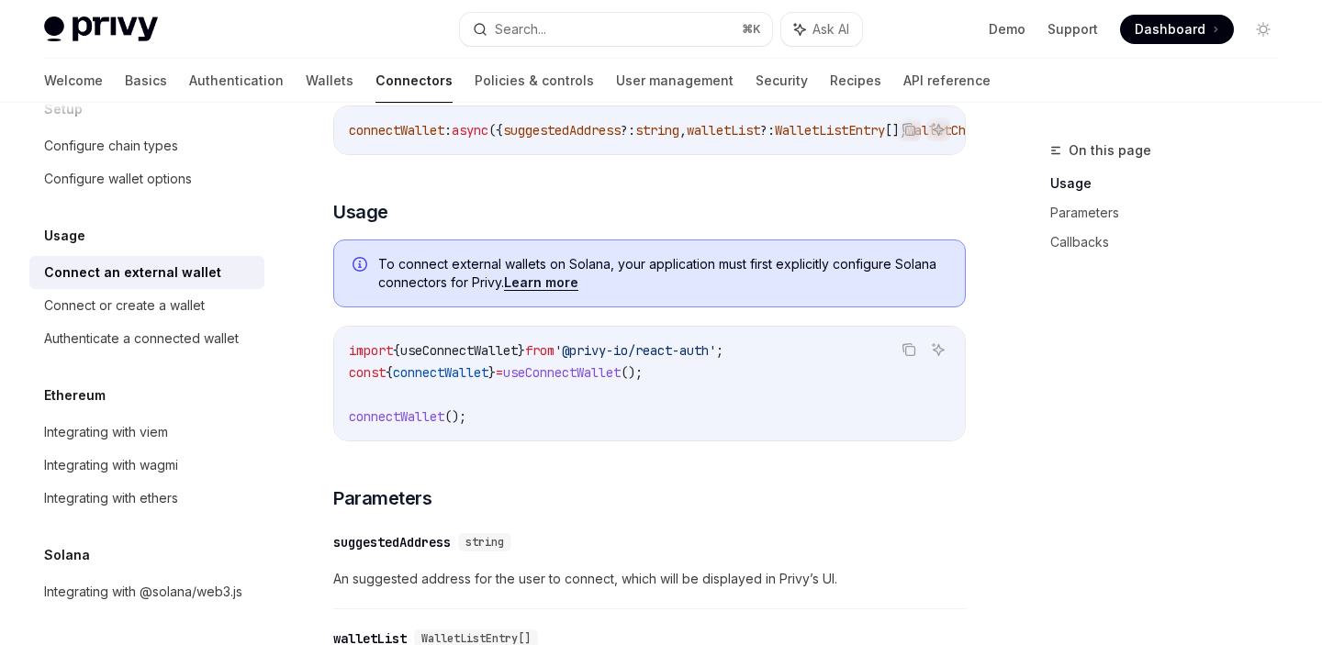
click at [587, 355] on span "'@privy-io/react-auth'" at bounding box center [635, 350] width 162 height 17
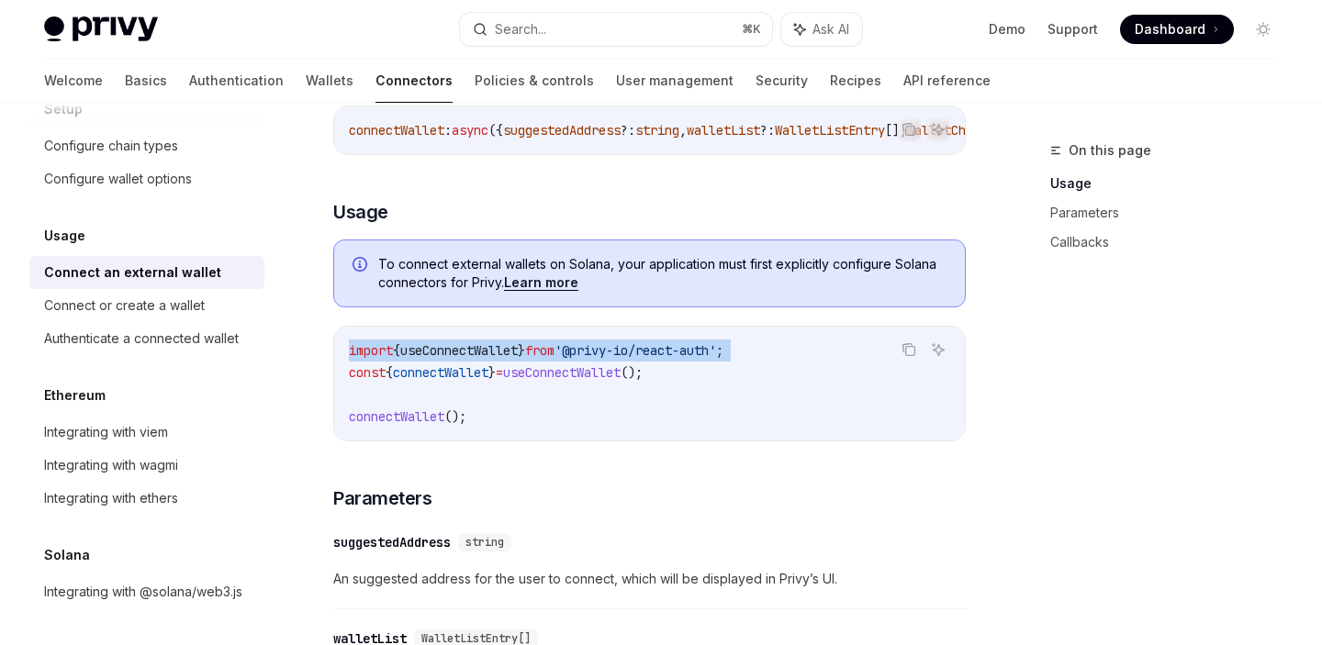
copy code "import { useConnectWallet } from '@privy-io/react-auth' ;"
click at [469, 359] on span "useConnectWallet" at bounding box center [458, 350] width 117 height 17
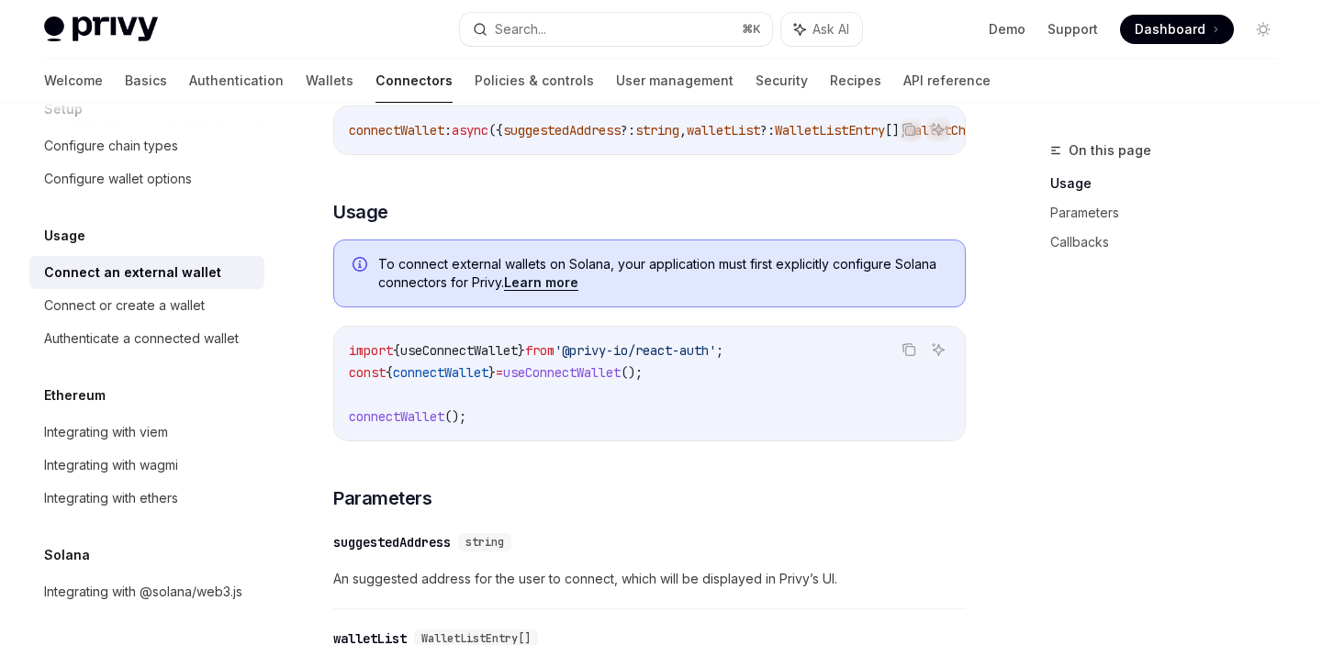
click at [469, 359] on span "useConnectWallet" at bounding box center [458, 350] width 117 height 17
click at [796, 218] on h3 "​ Usage" at bounding box center [649, 212] width 632 height 26
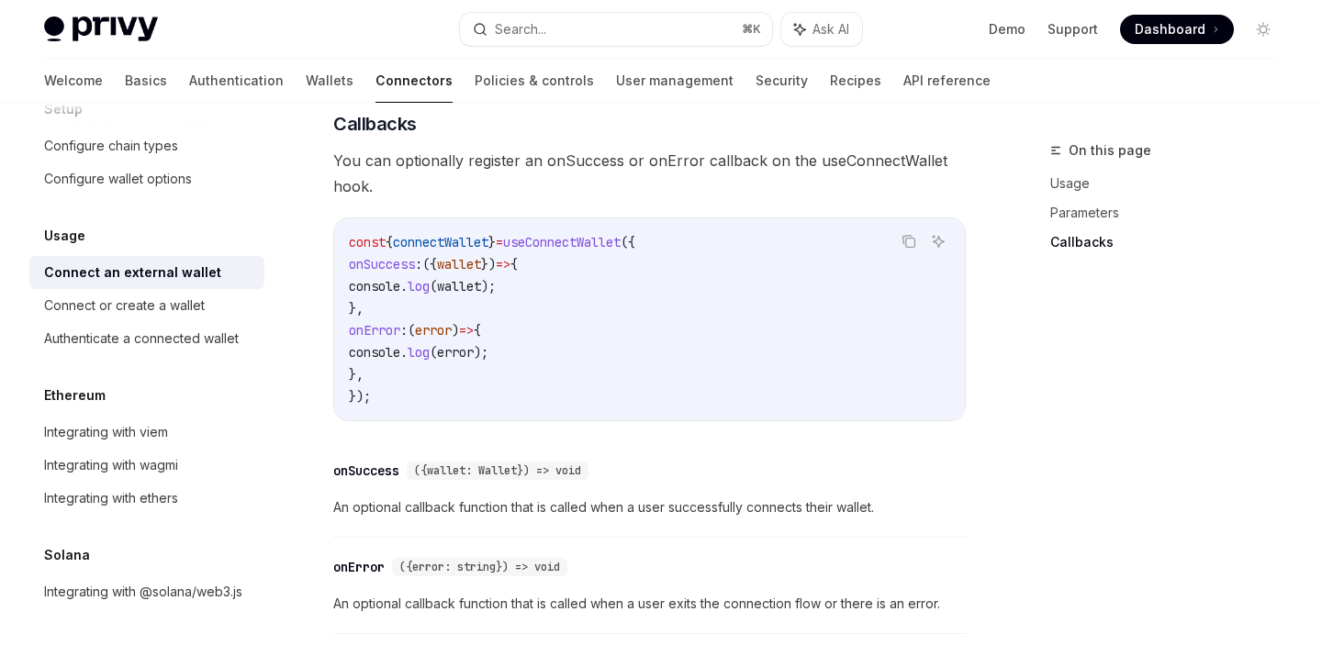
scroll to position [1044, 0]
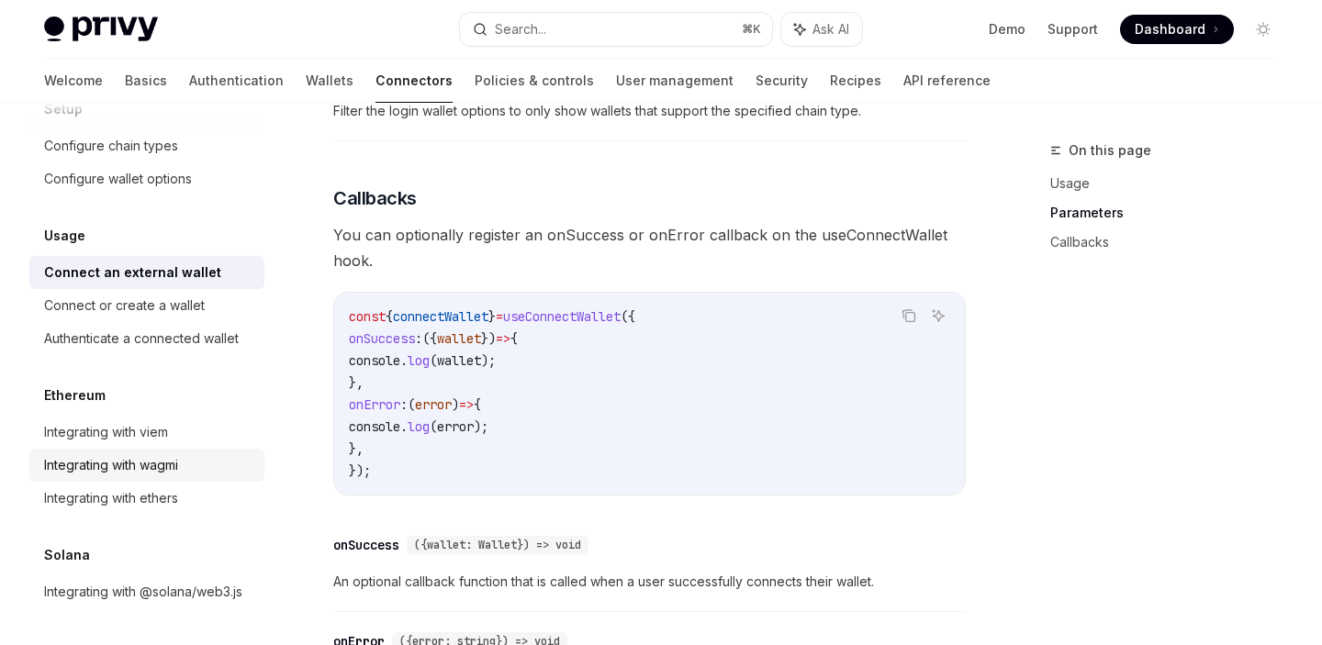
click at [173, 464] on div "Integrating with wagmi" at bounding box center [111, 465] width 134 height 22
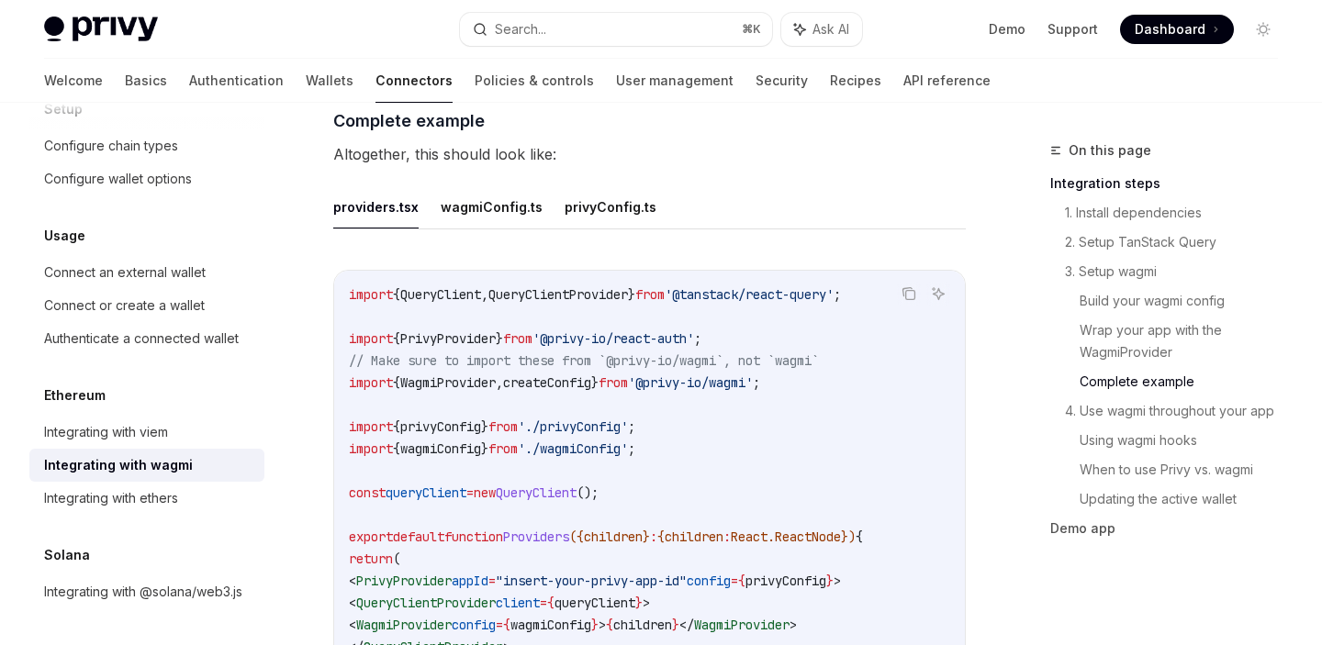
scroll to position [3378, 0]
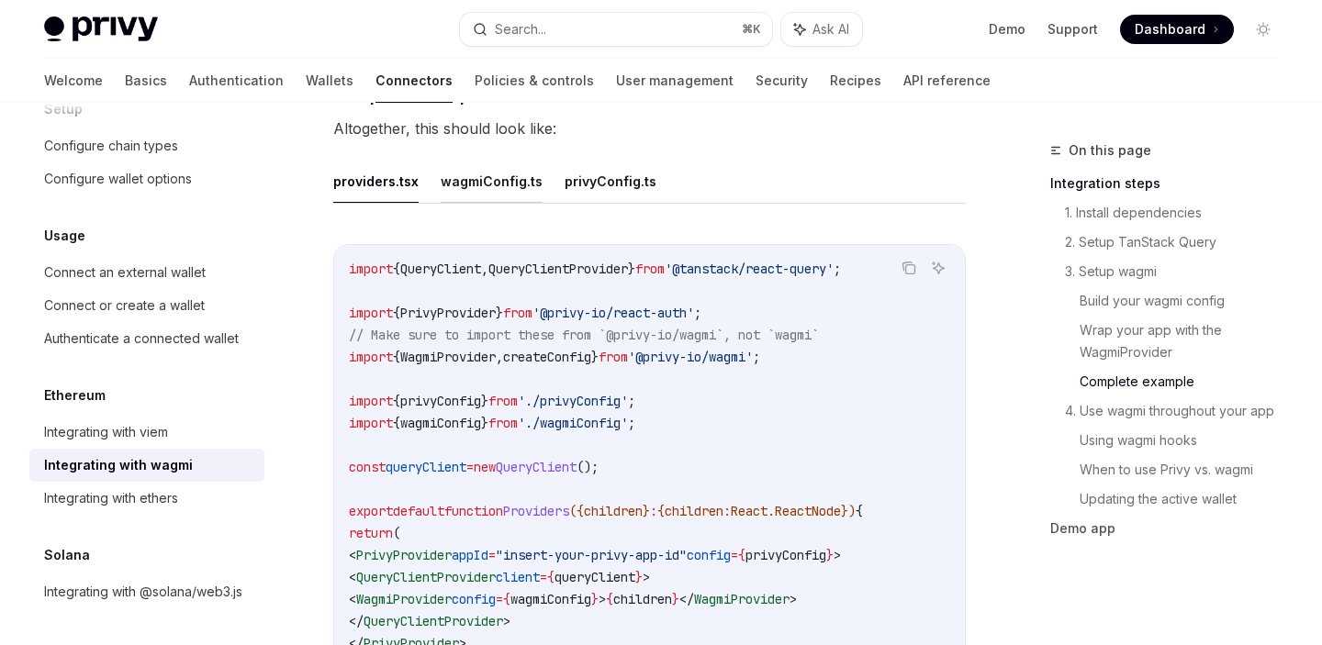
click at [520, 203] on button "wagmiConfig.ts" at bounding box center [492, 181] width 102 height 43
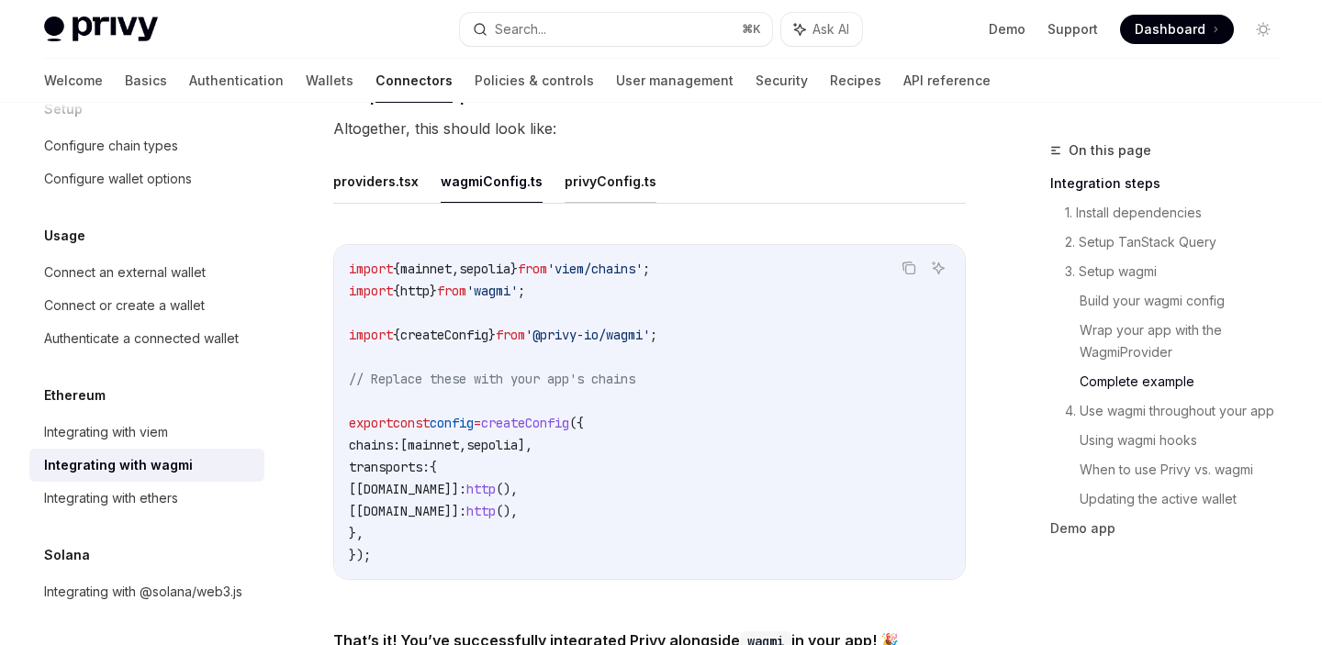
click at [608, 203] on button "privyConfig.ts" at bounding box center [611, 181] width 92 height 43
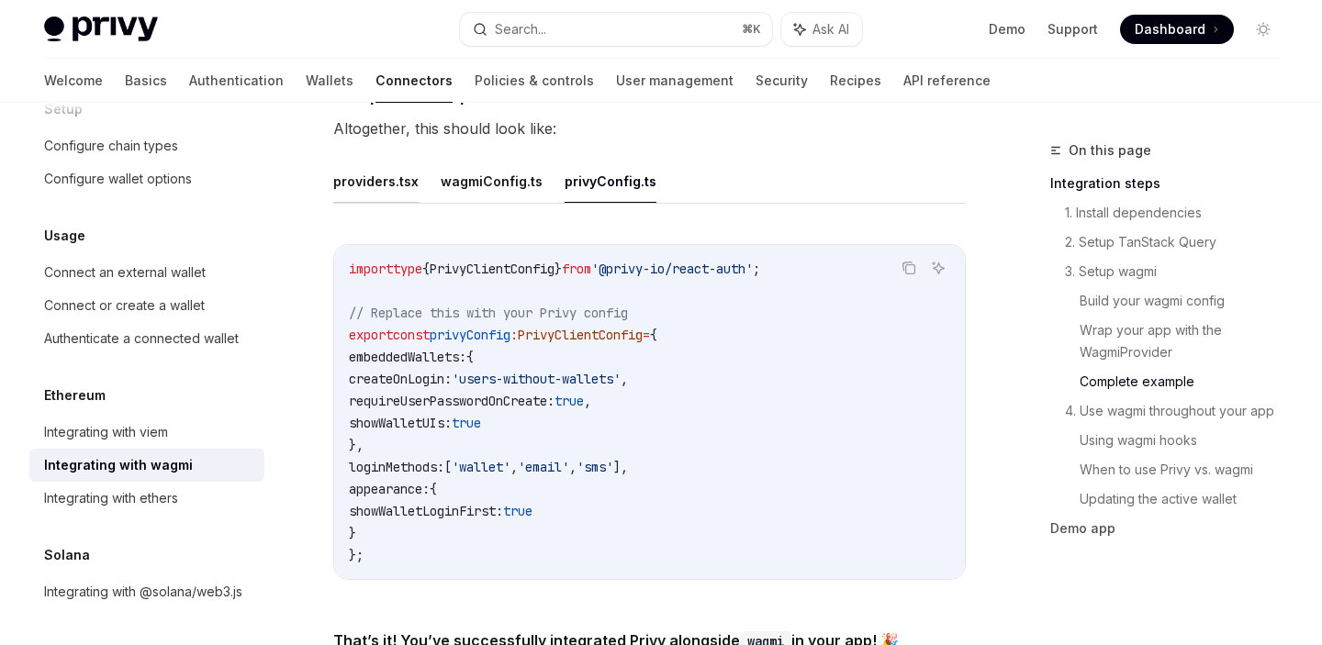
click at [386, 203] on button "providers.tsx" at bounding box center [375, 181] width 85 height 43
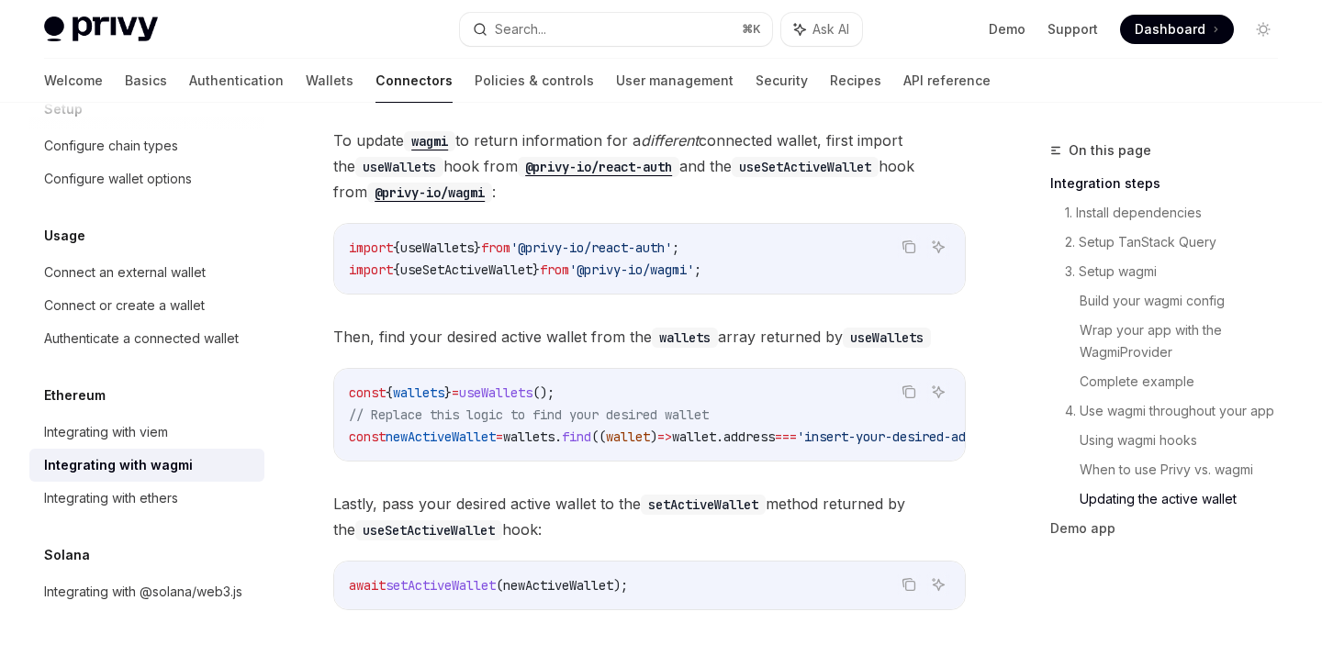
click at [466, 256] on span "useWallets" at bounding box center [436, 248] width 73 height 17
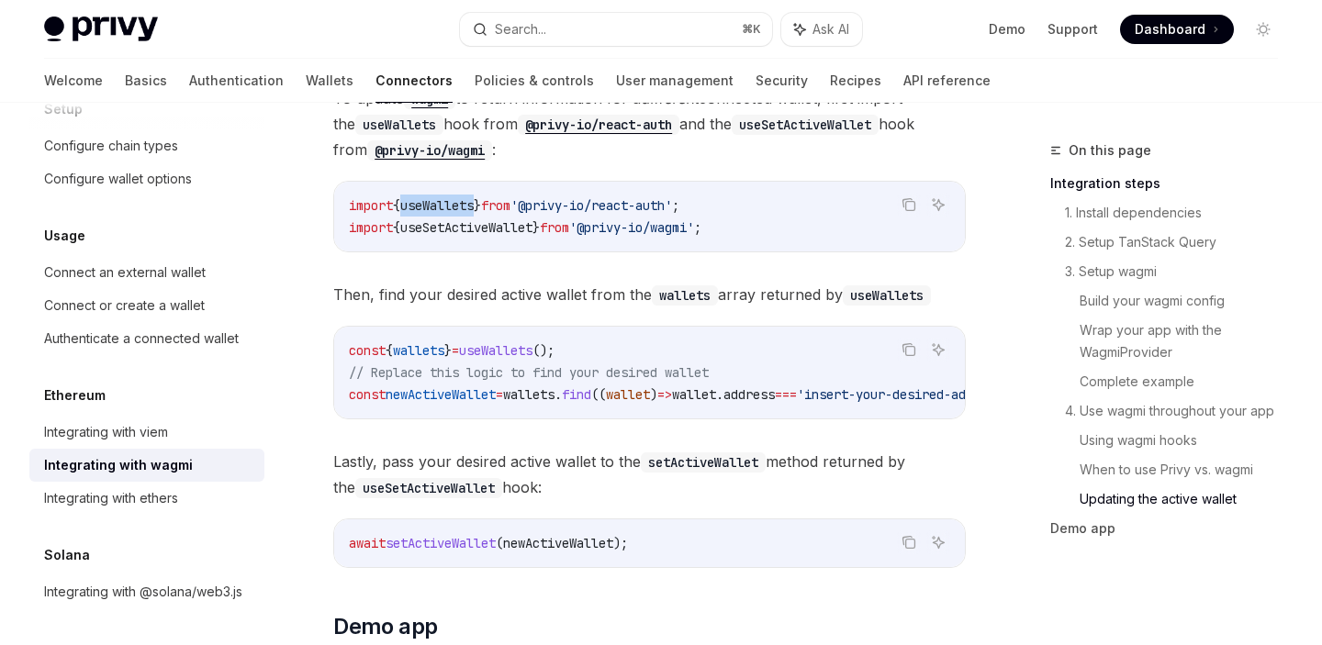
scroll to position [5124, 0]
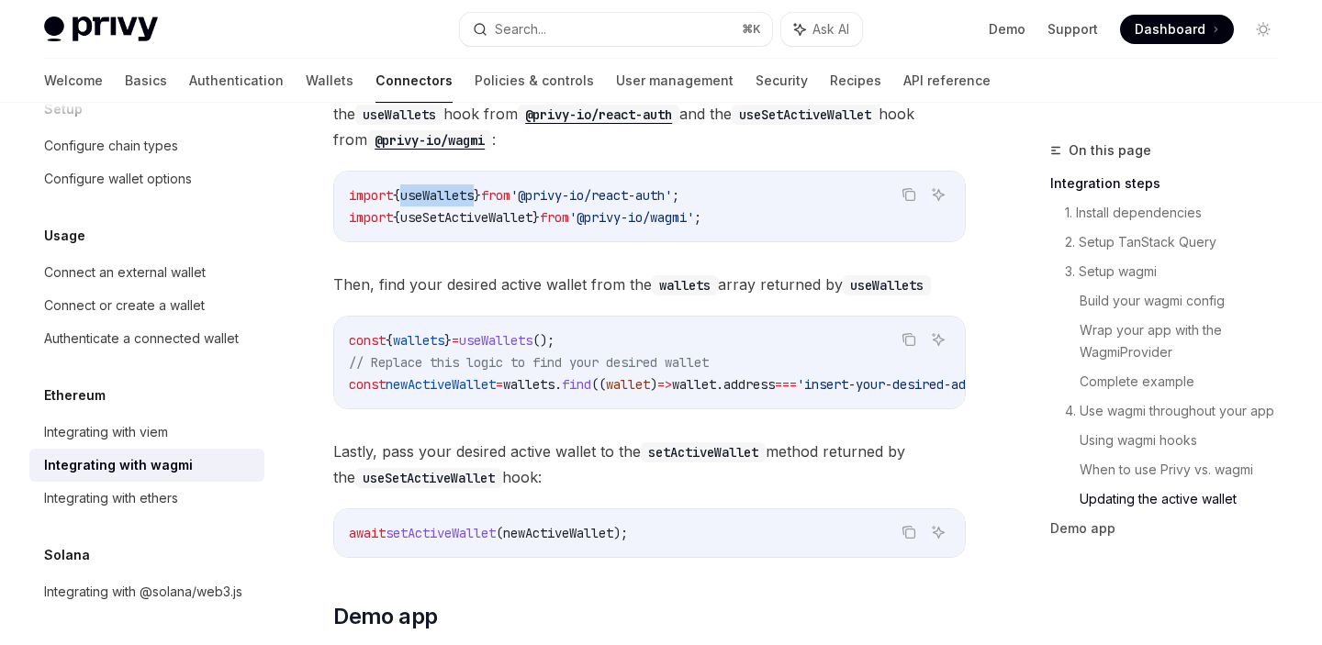
click at [748, 125] on code "useSetActiveWallet" at bounding box center [805, 115] width 147 height 20
click at [643, 204] on span "'@privy-io/react-auth'" at bounding box center [591, 195] width 162 height 17
click at [934, 152] on span "To update wagmi to return information for a different connected wallet, first i…" at bounding box center [649, 113] width 632 height 77
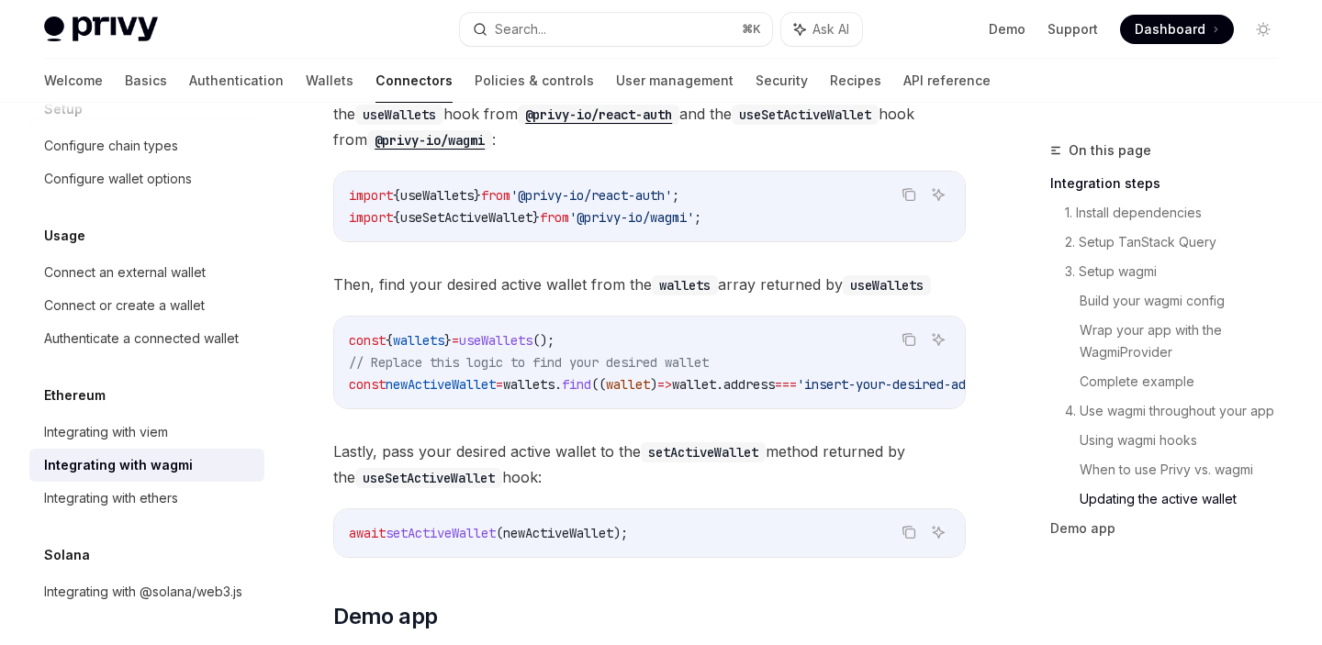
click at [591, 393] on span "find" at bounding box center [576, 384] width 29 height 17
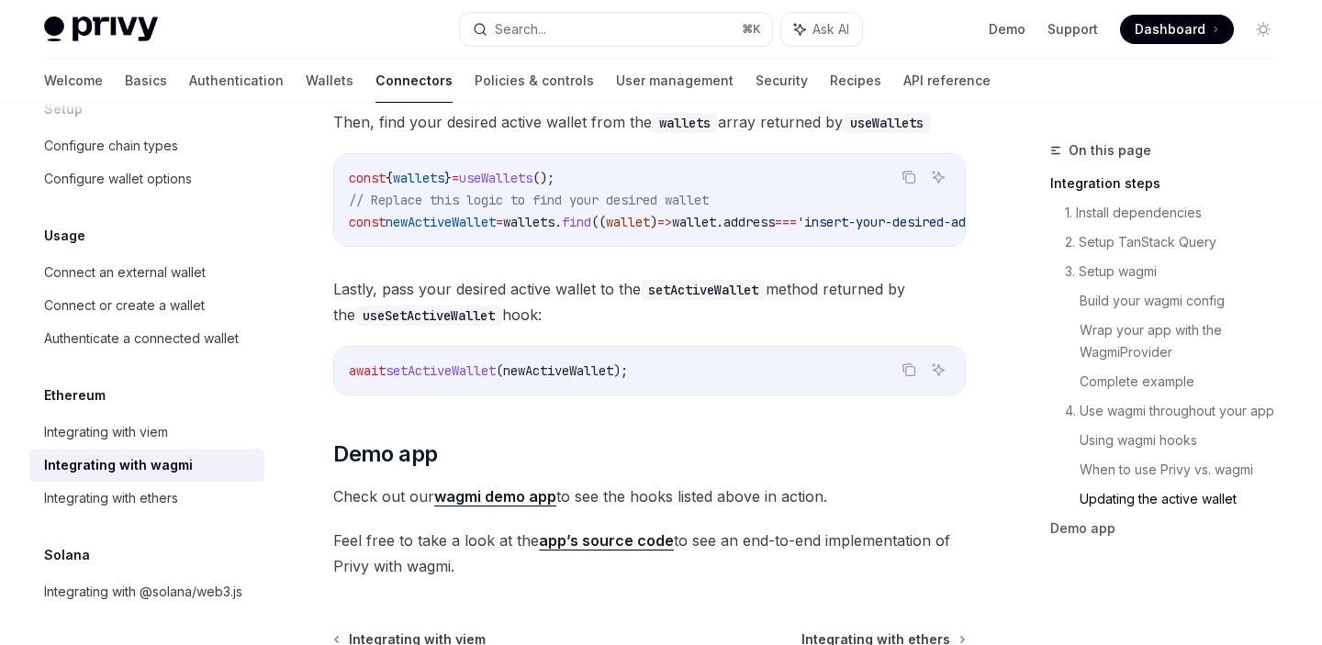
scroll to position [5274, 0]
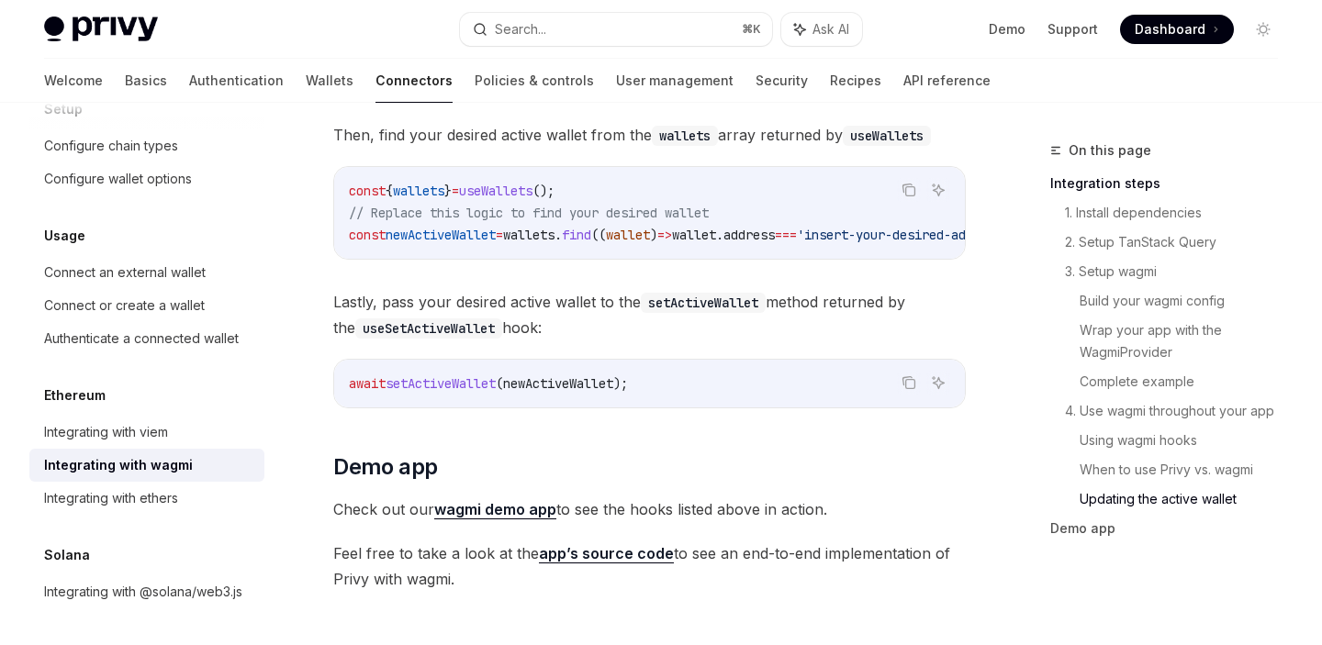
click at [532, 199] on span "useWallets" at bounding box center [495, 191] width 73 height 17
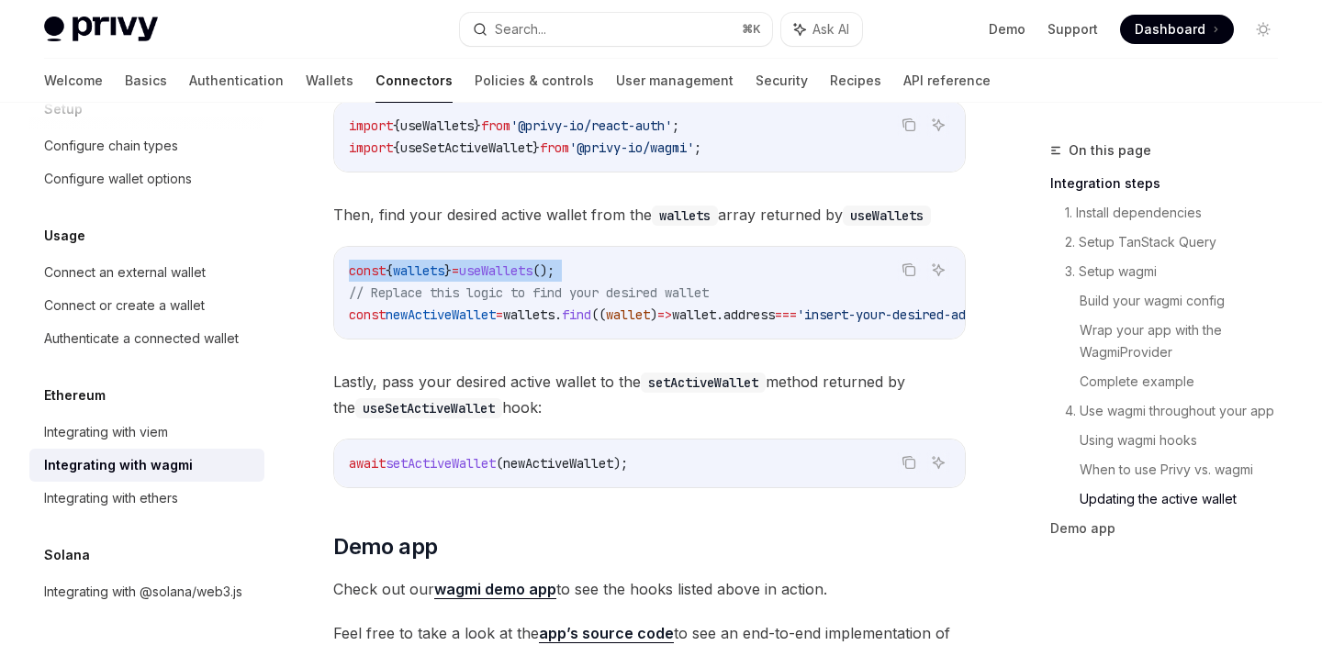
scroll to position [5180, 0]
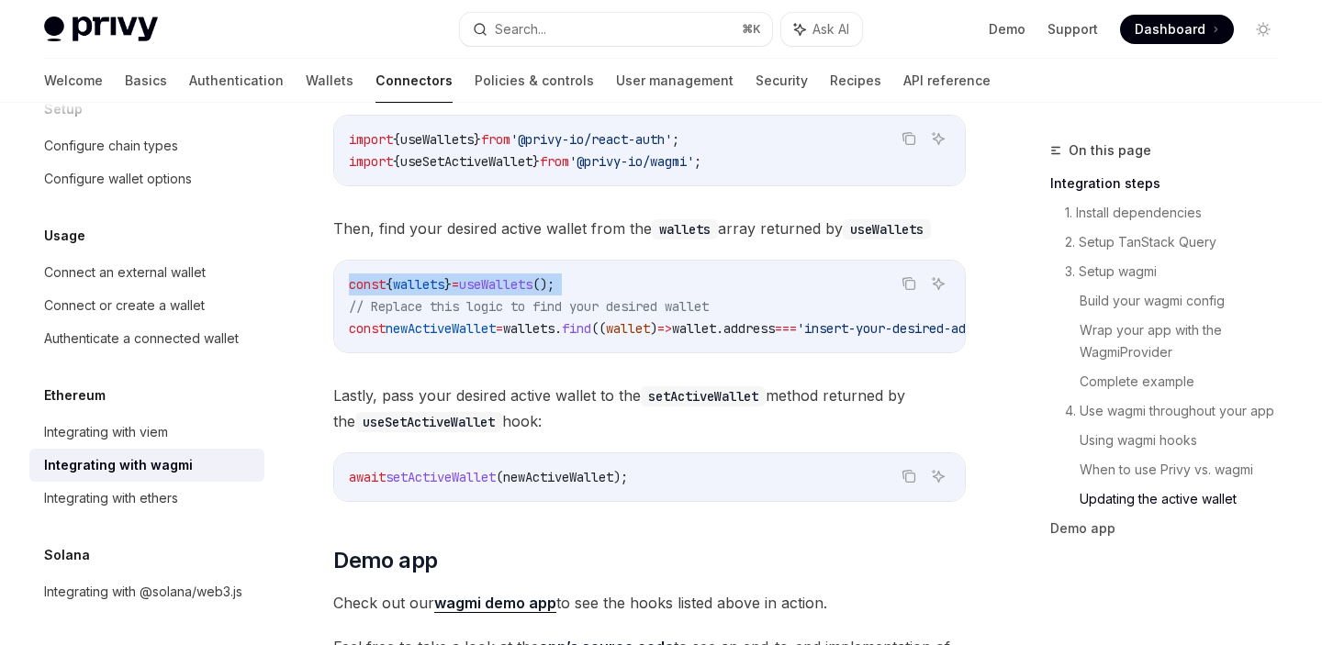
copy code "const { wallets } = useWallets ();"
click at [434, 293] on span "wallets" at bounding box center [418, 284] width 51 height 17
click at [456, 148] on span "useWallets" at bounding box center [436, 139] width 73 height 17
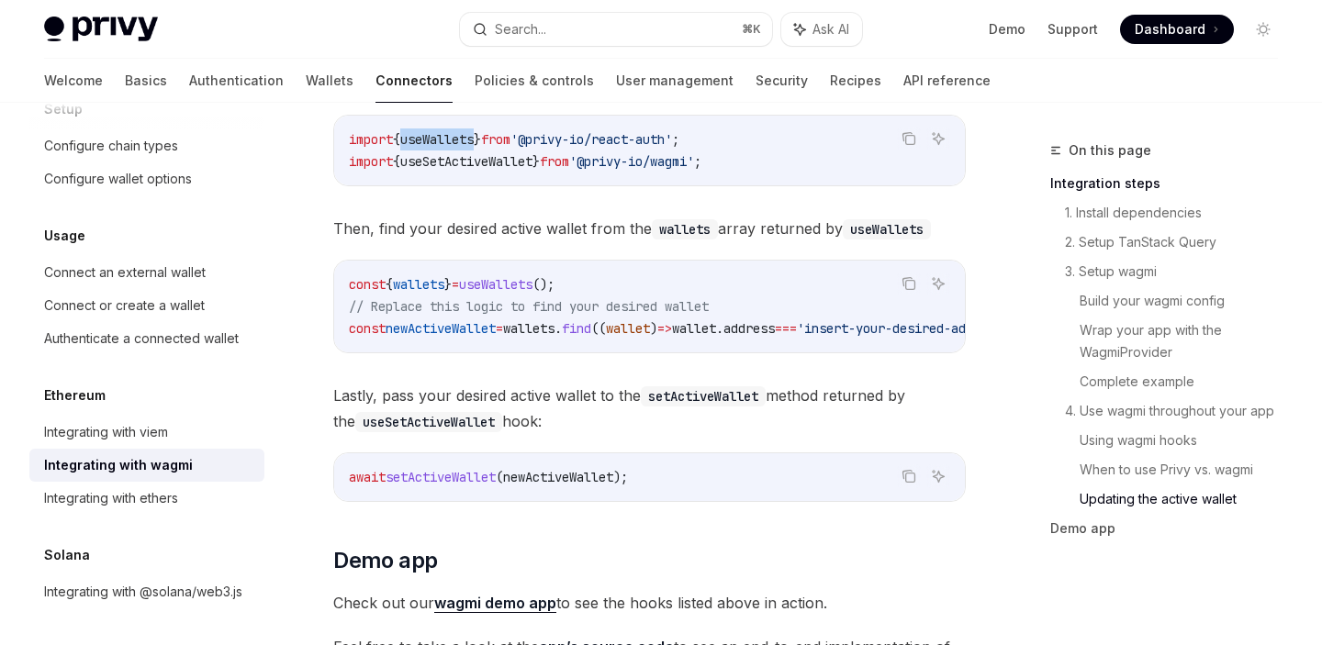
copy span "useWallets"
click at [532, 293] on span "useWallets" at bounding box center [495, 284] width 73 height 17
copy code "const { wallets } = useWallets ();"
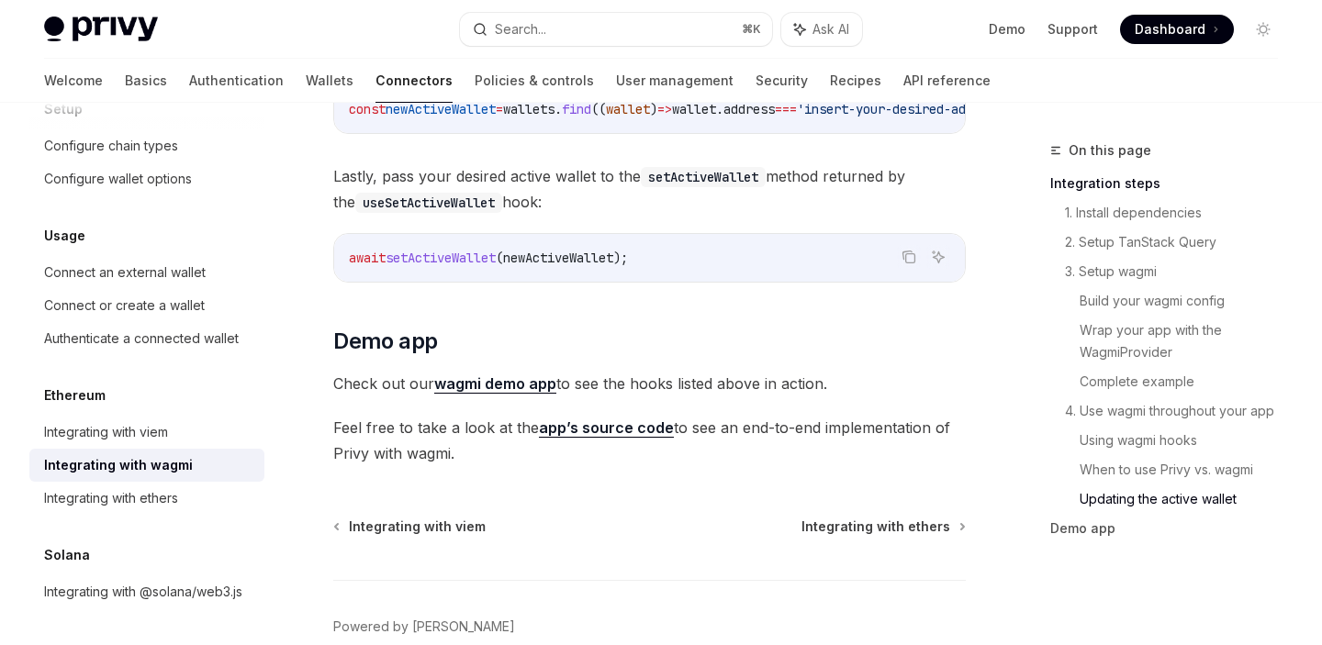
scroll to position [5397, 0]
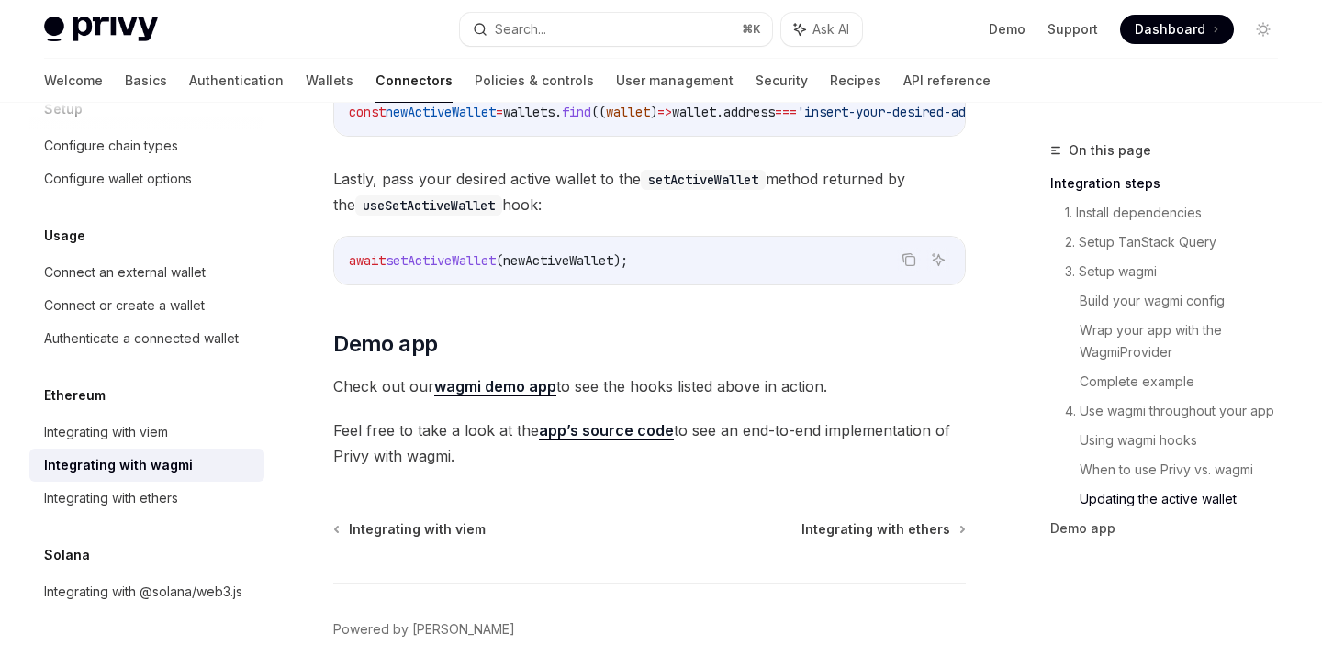
click at [590, 441] on link "app’s source code" at bounding box center [606, 430] width 135 height 19
click at [521, 397] on link "wagmi demo app" at bounding box center [495, 386] width 122 height 19
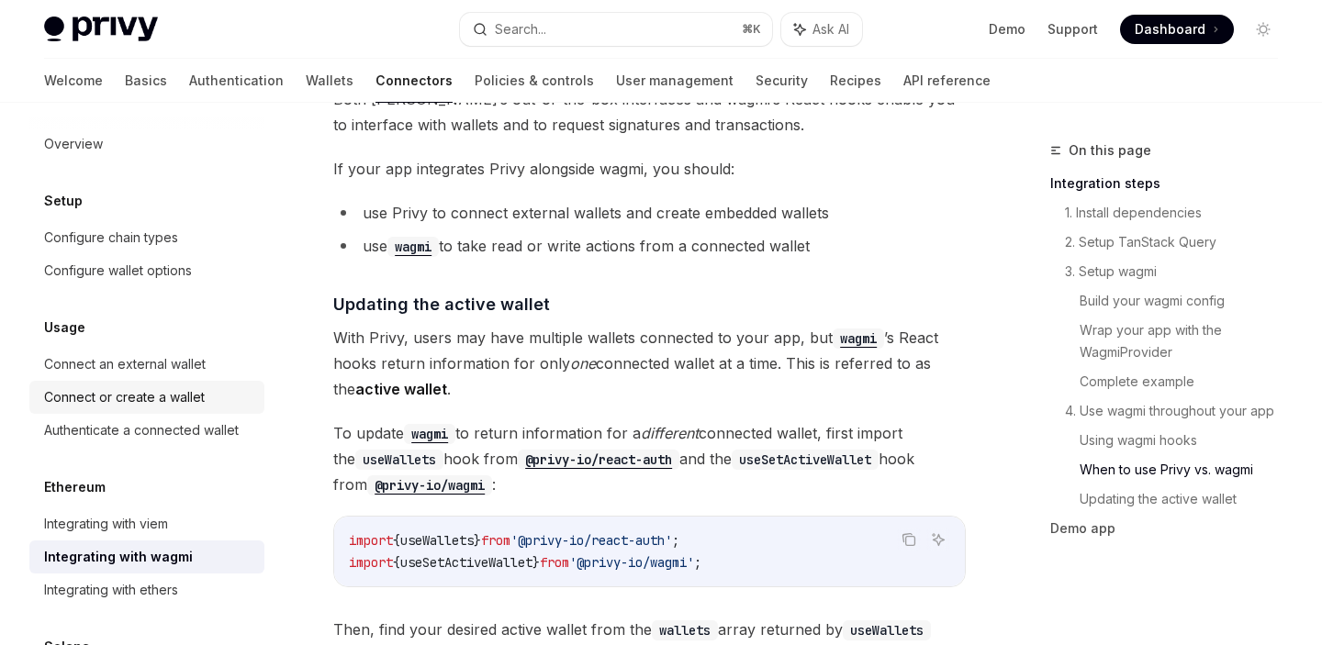
scroll to position [0, 0]
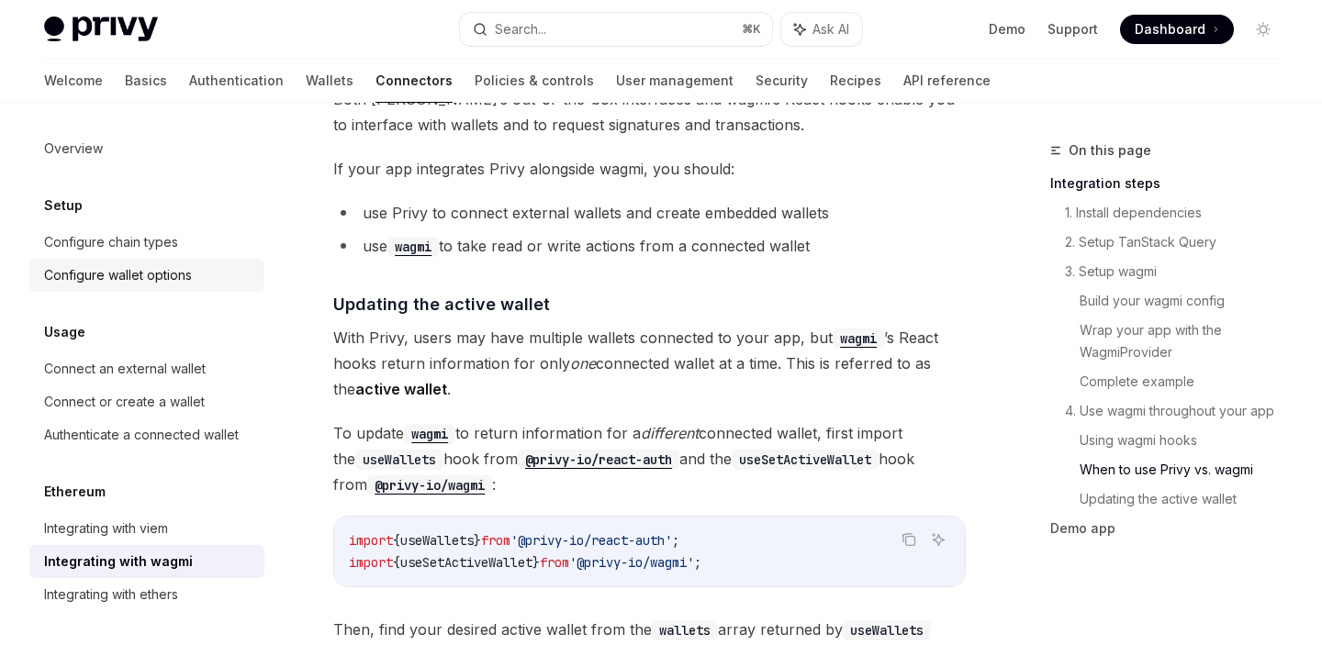
click at [178, 282] on div "Configure wallet options" at bounding box center [118, 275] width 148 height 22
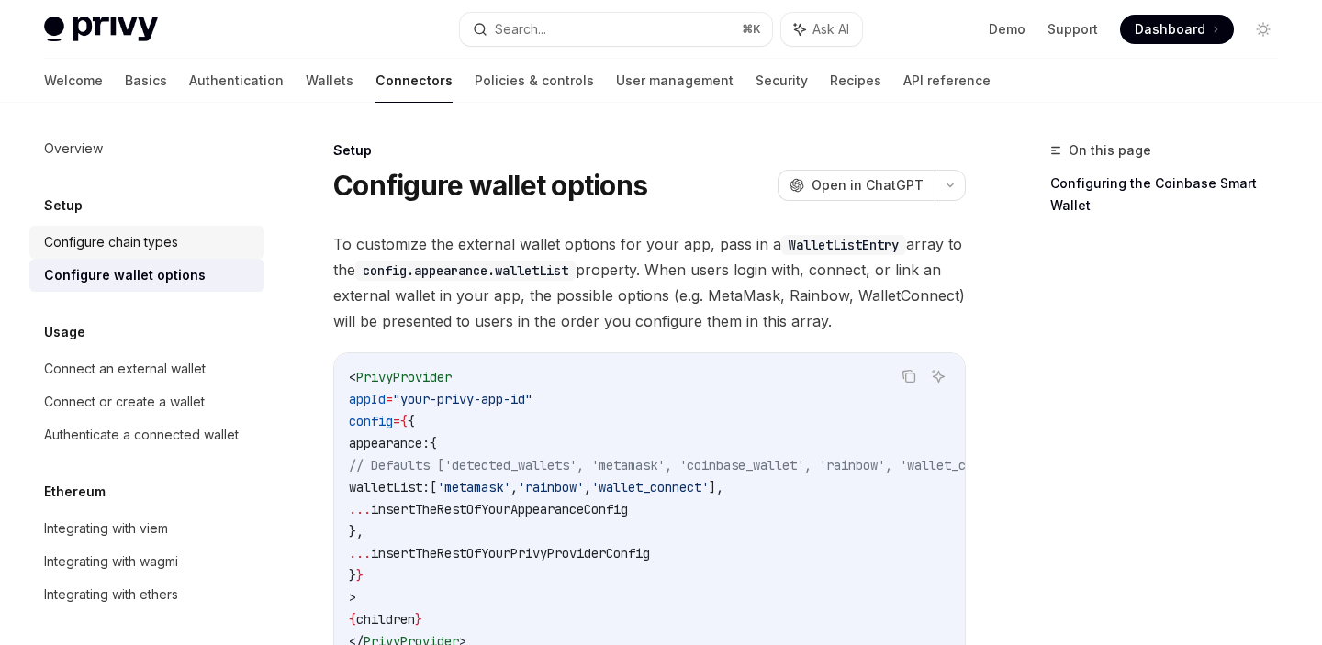
click at [175, 231] on div "Configure chain types" at bounding box center [111, 242] width 134 height 22
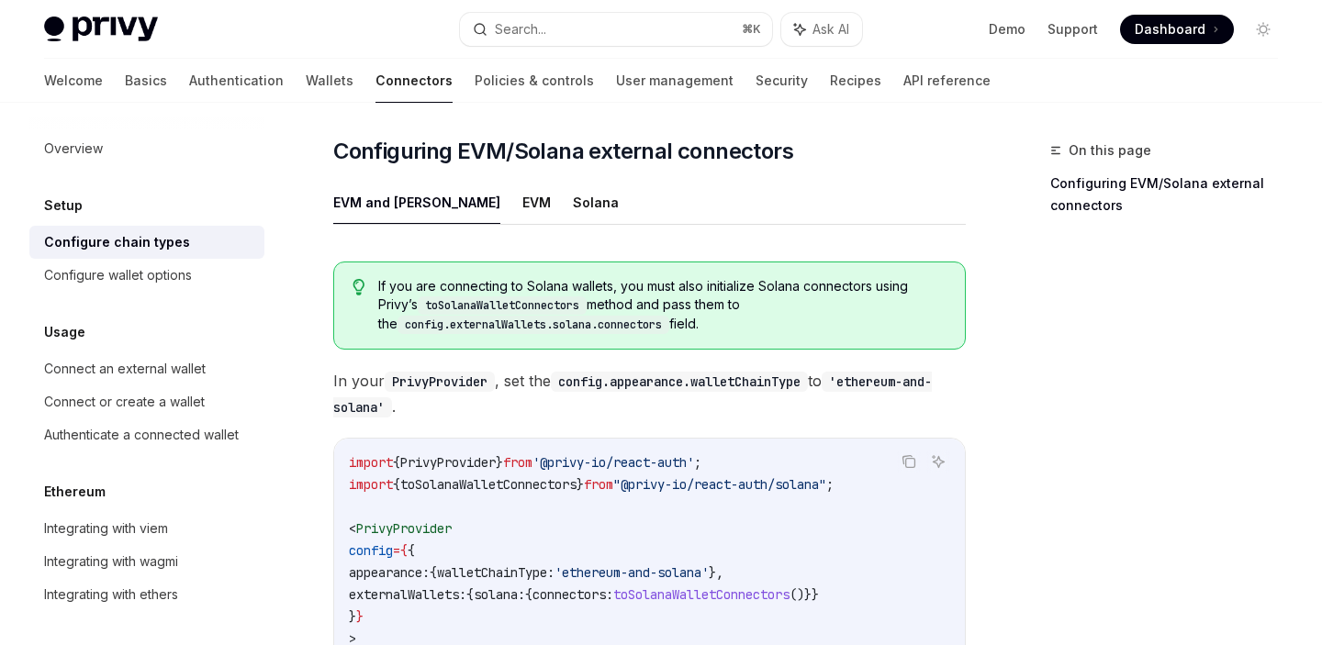
scroll to position [262, 0]
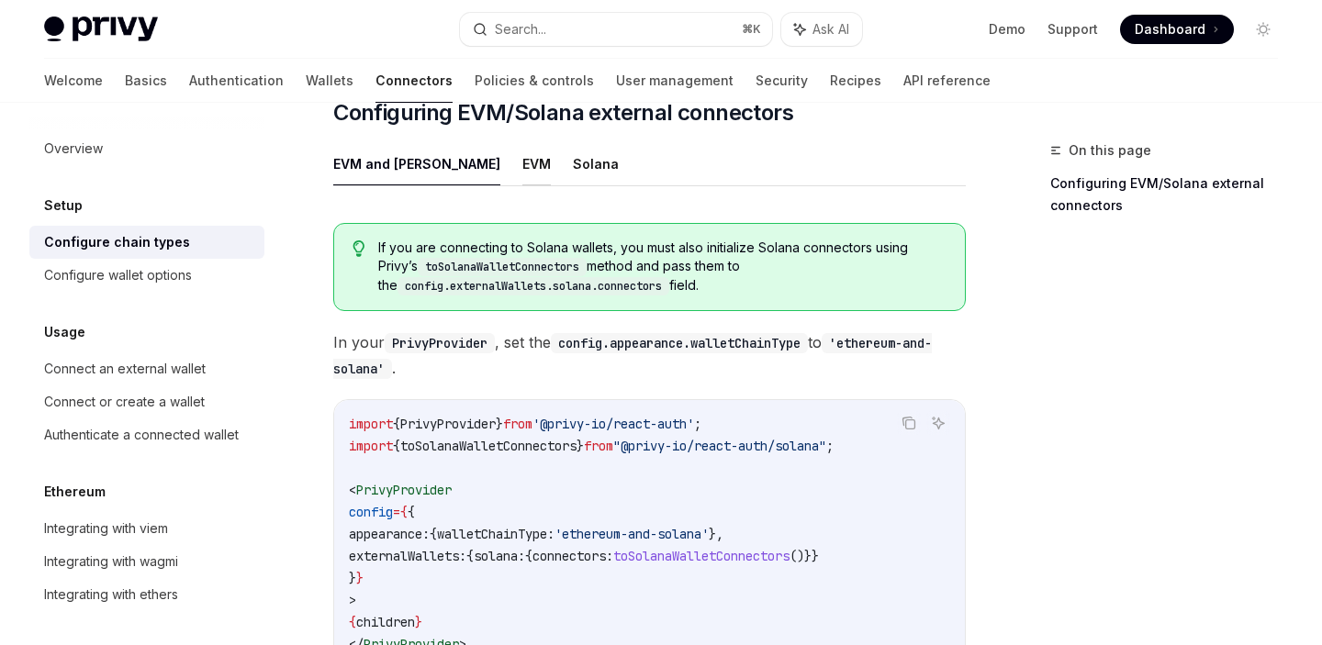
click at [522, 159] on button "EVM" at bounding box center [536, 163] width 28 height 43
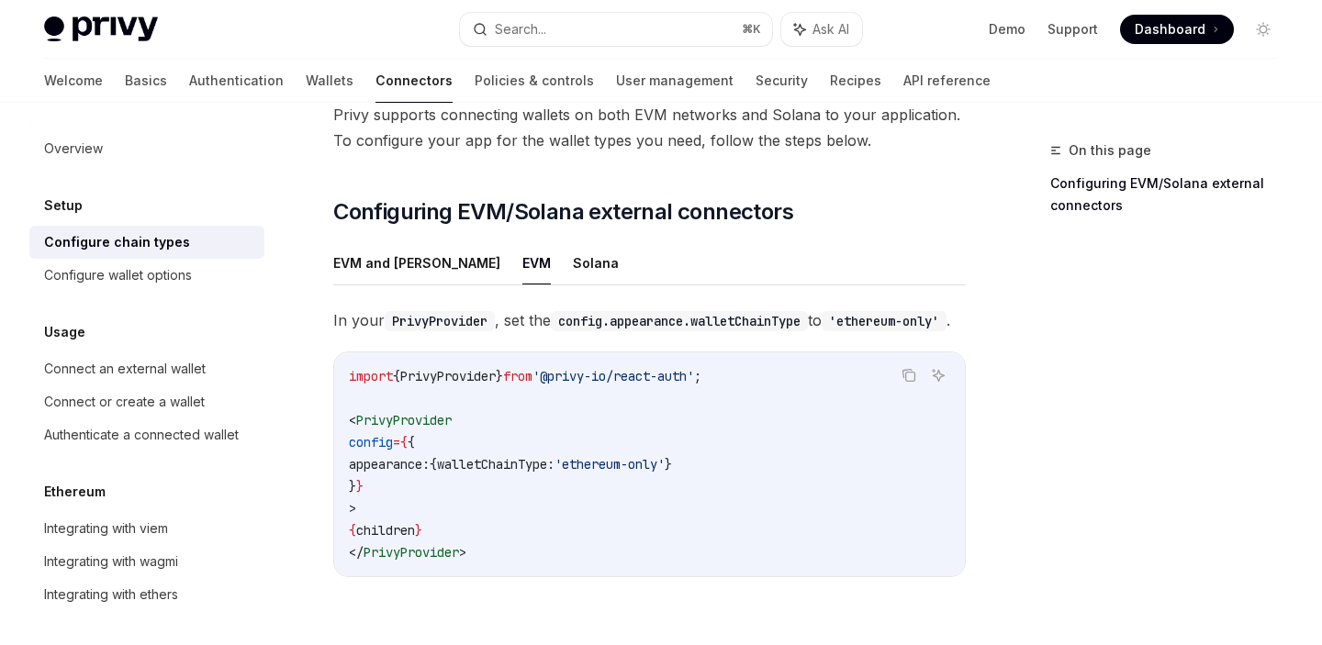
scroll to position [125, 0]
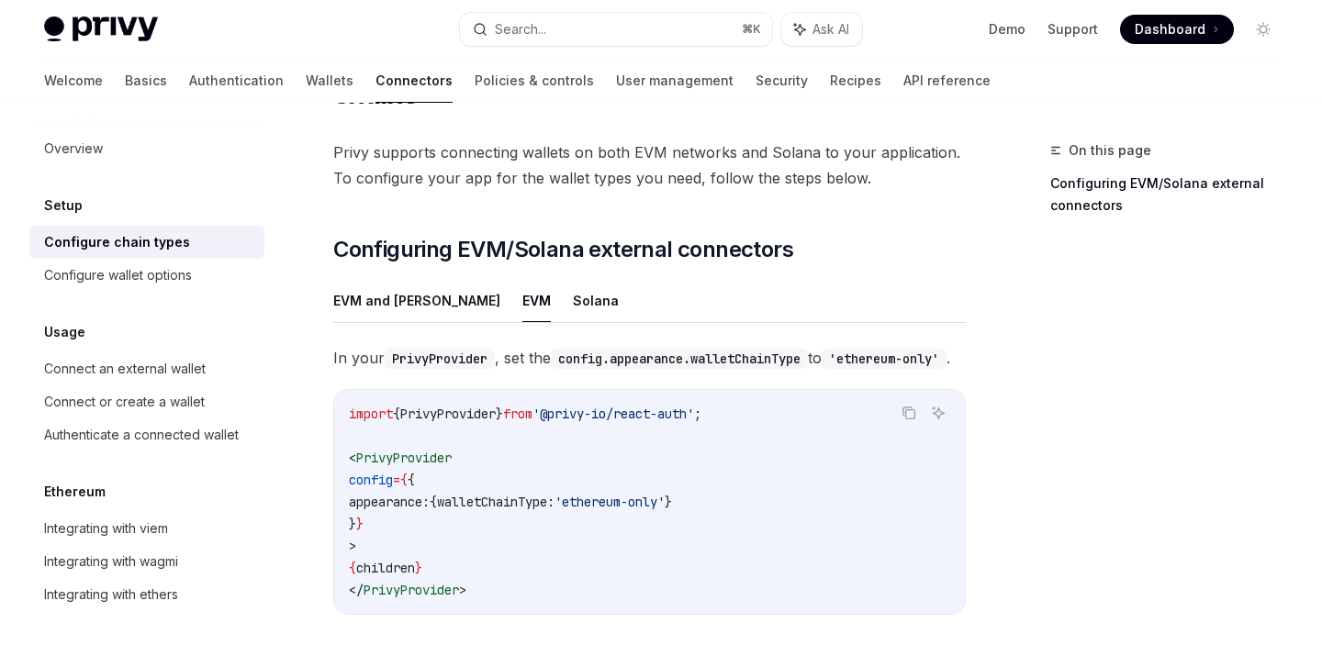
click at [1183, 30] on span "Dashboard" at bounding box center [1170, 29] width 71 height 18
click at [811, 290] on ul "EVM and [PERSON_NAME]" at bounding box center [649, 301] width 632 height 44
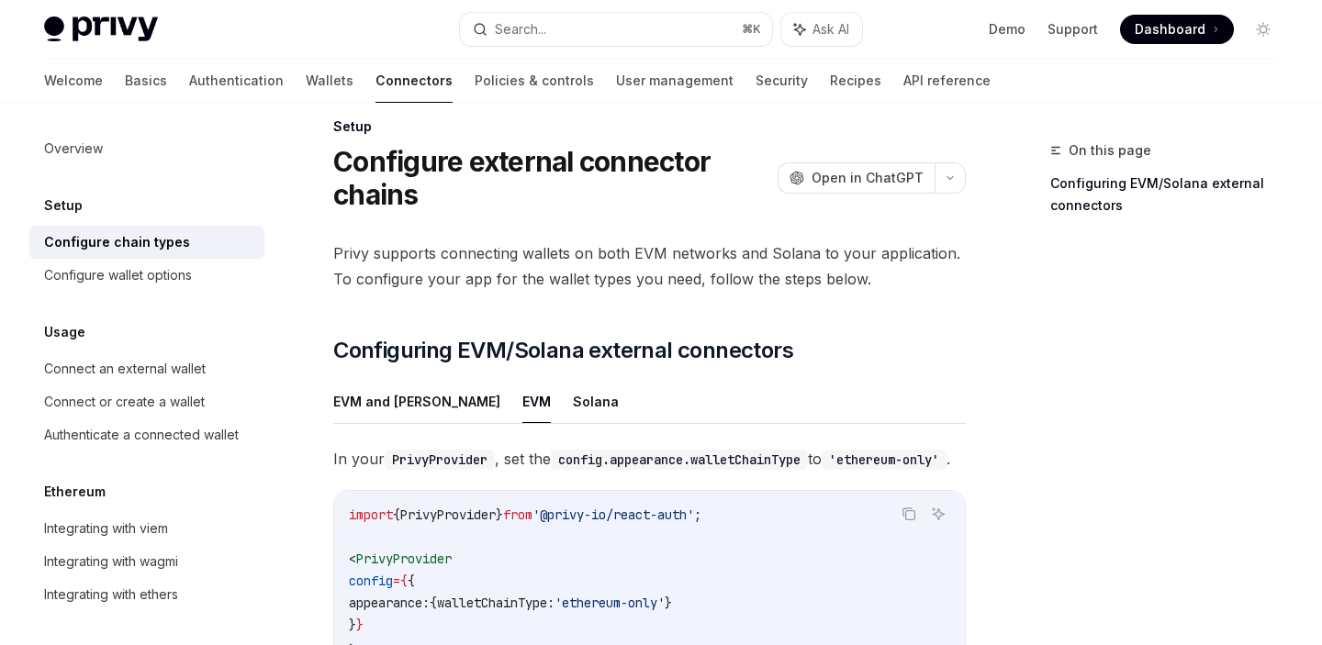
scroll to position [0, 0]
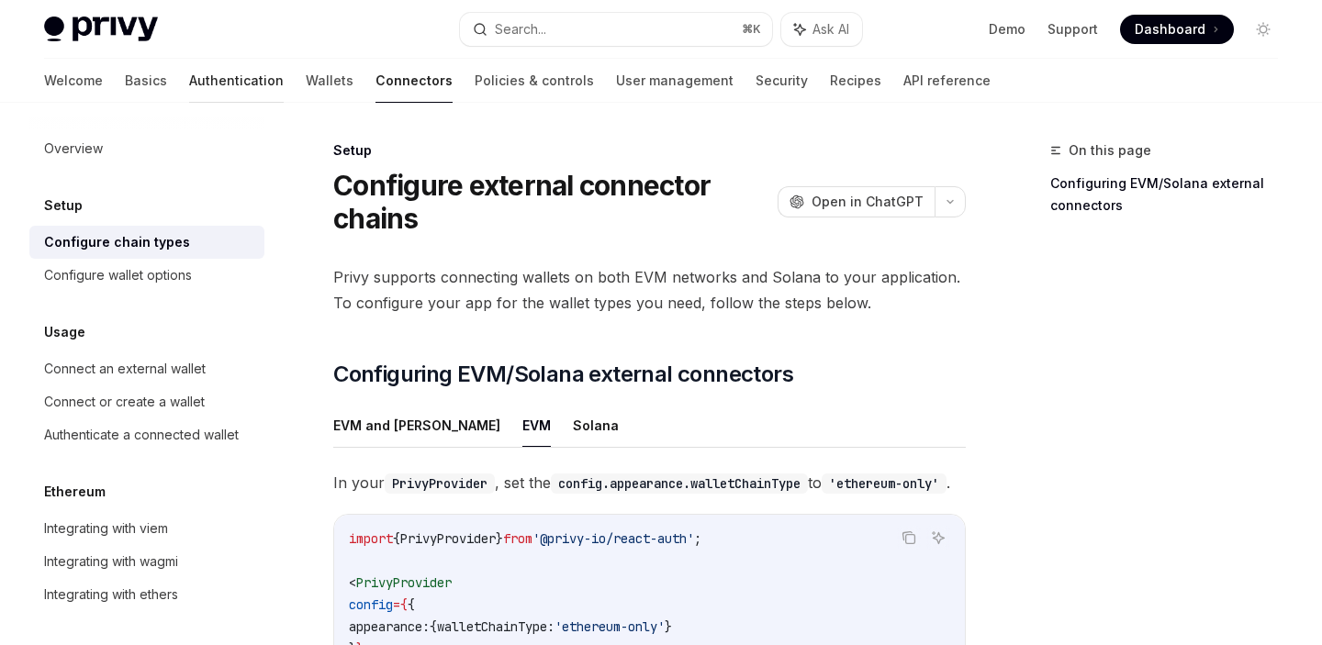
click at [189, 84] on link "Authentication" at bounding box center [236, 81] width 95 height 44
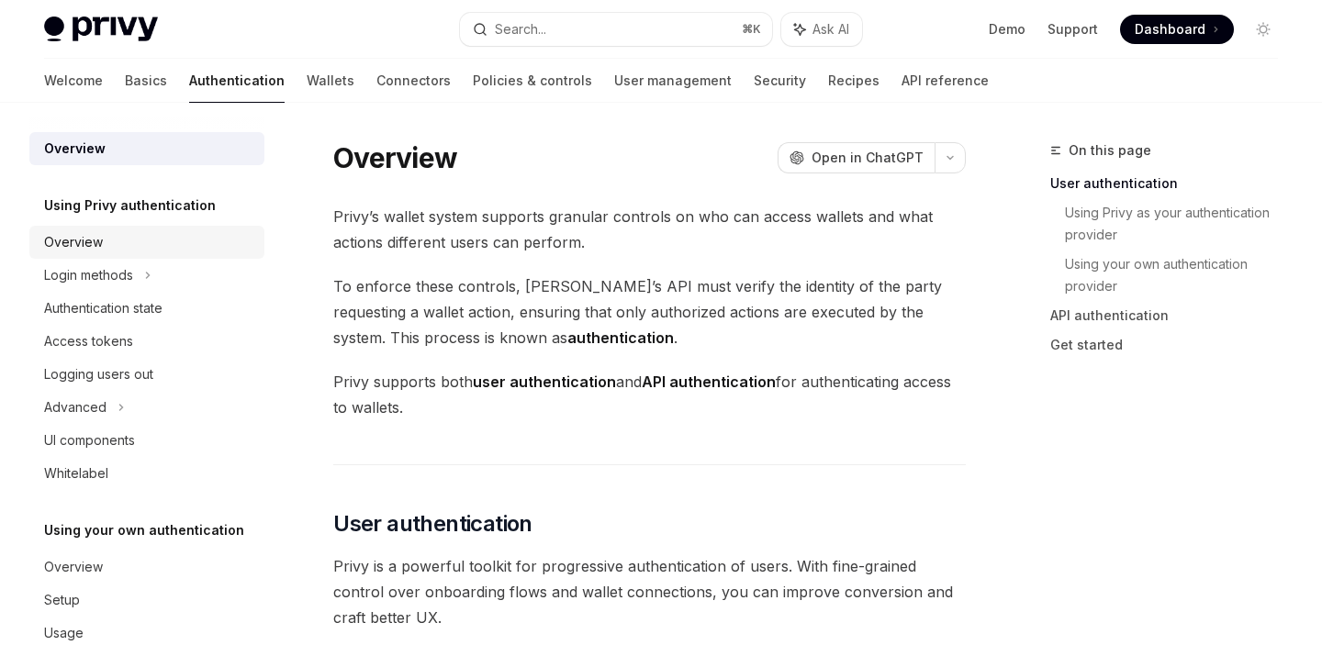
scroll to position [41, 0]
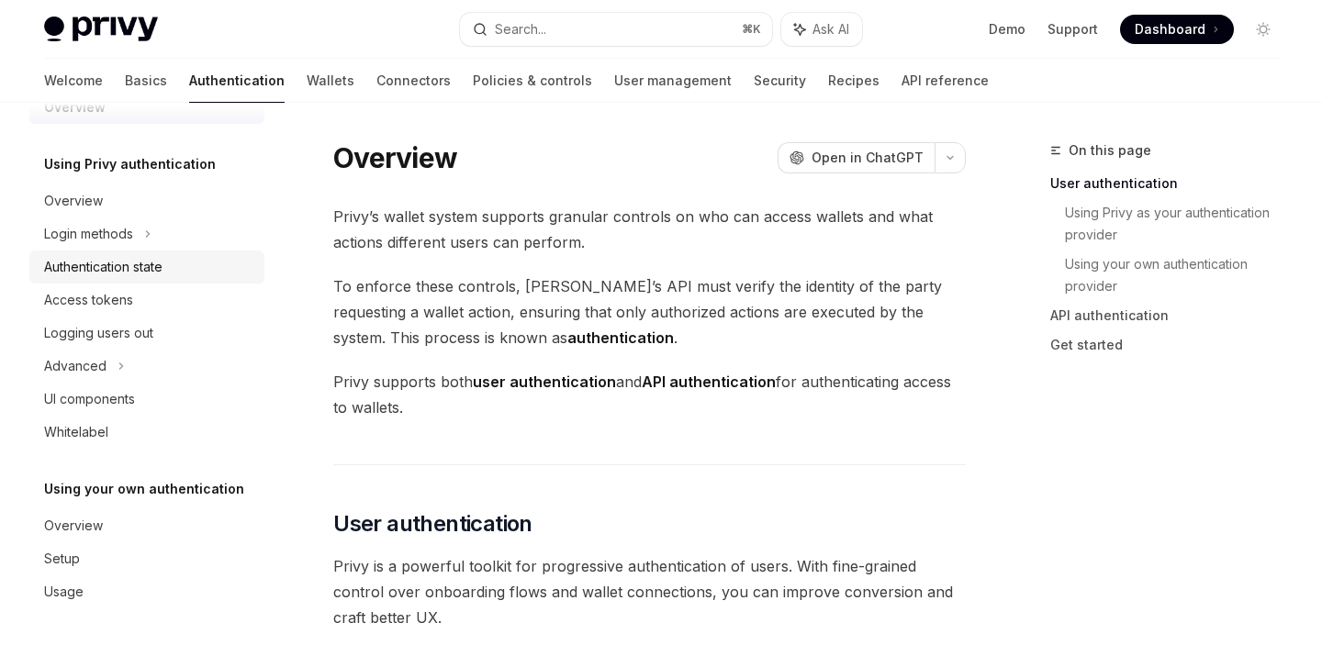
click at [138, 269] on div "Authentication state" at bounding box center [103, 267] width 118 height 22
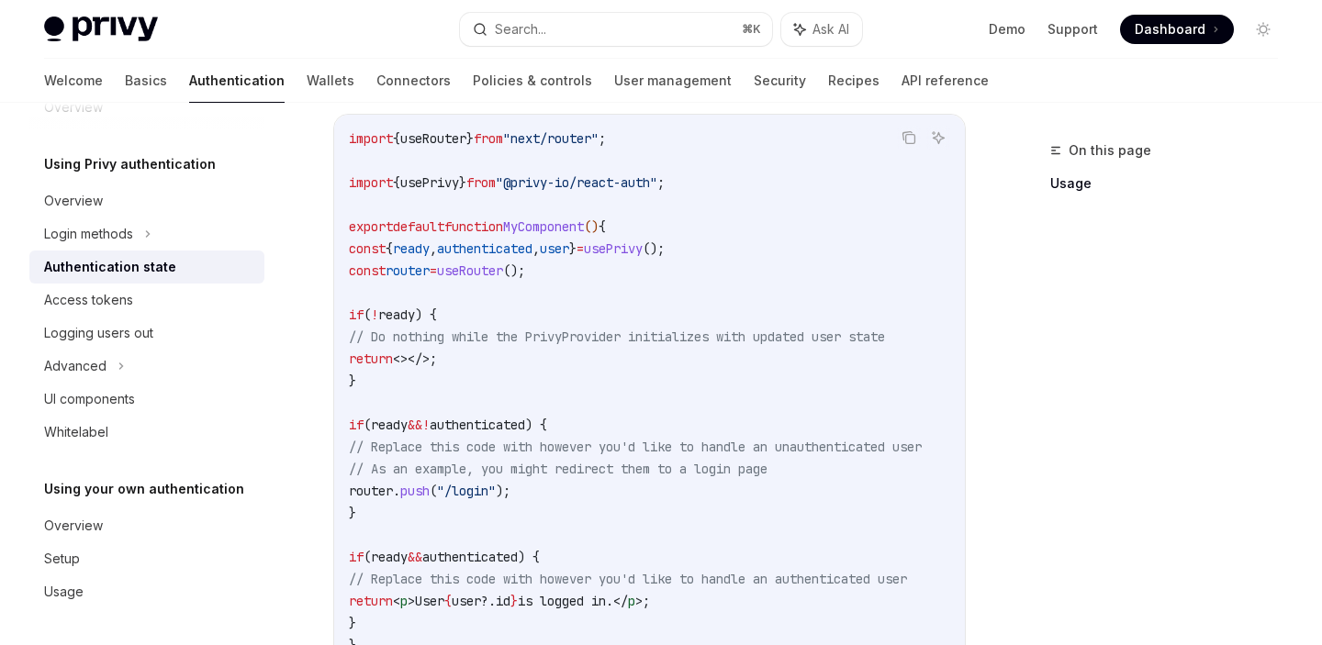
scroll to position [598, 0]
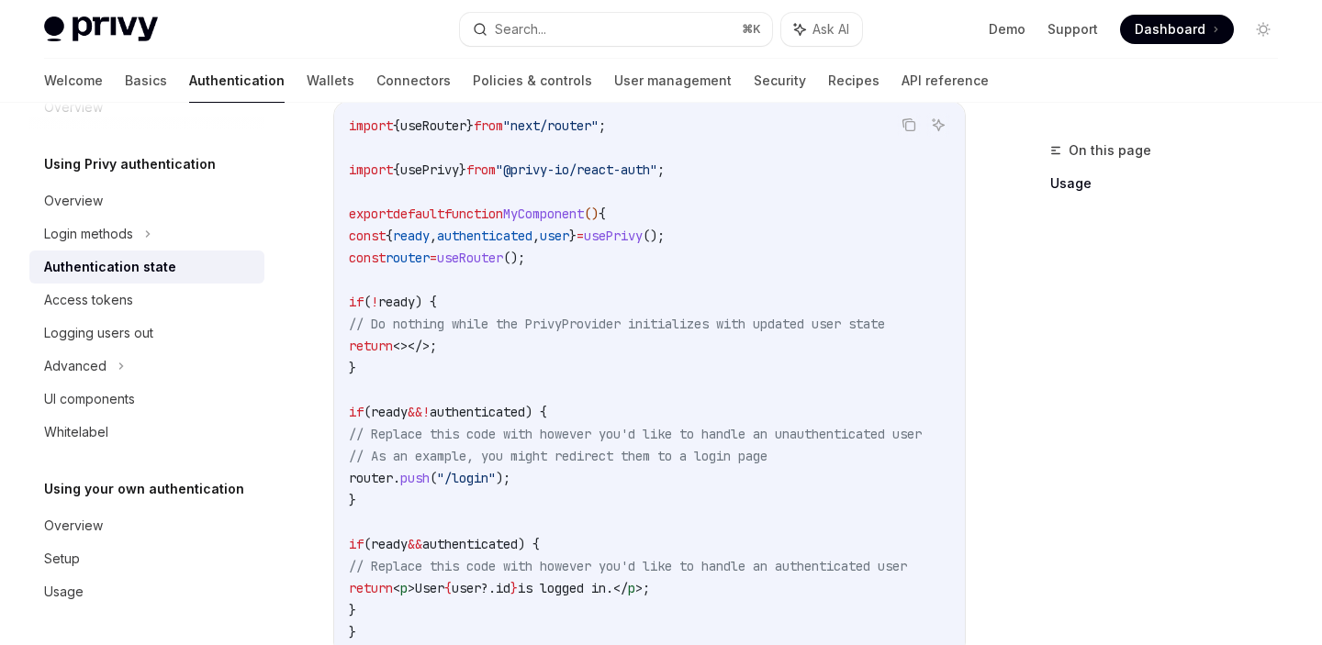
click at [509, 238] on span "authenticated" at bounding box center [484, 236] width 95 height 17
copy span "authenticated"
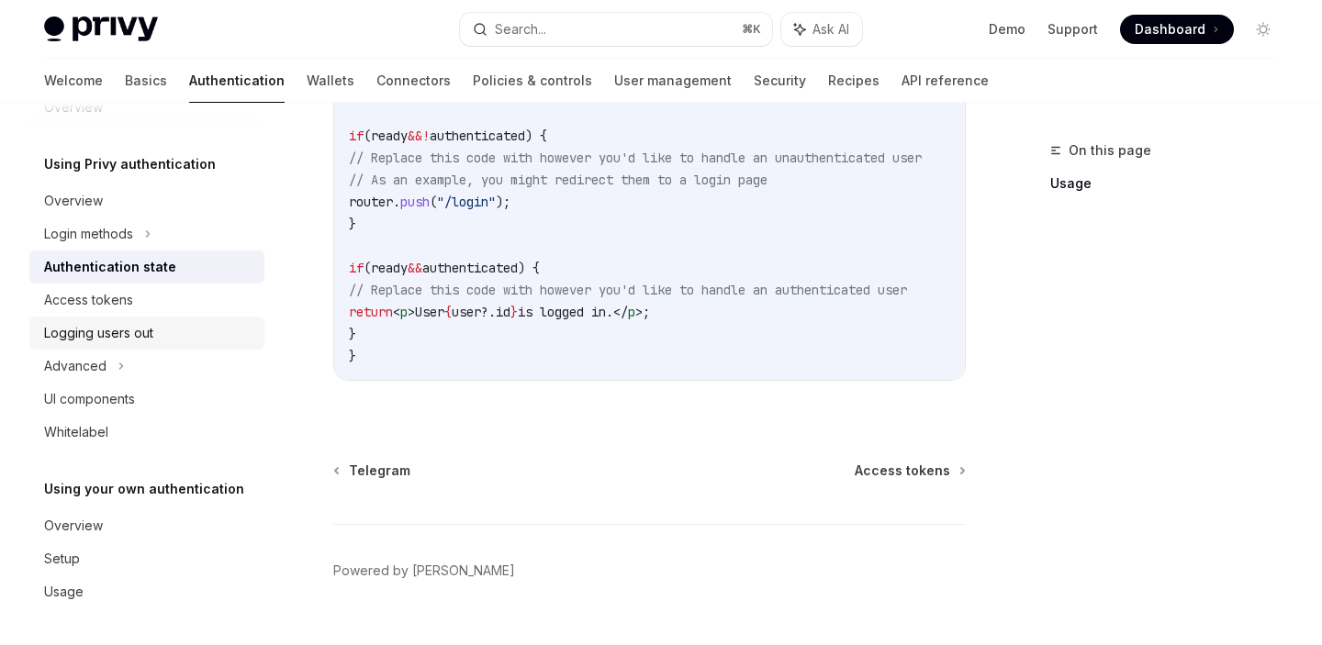
scroll to position [0, 0]
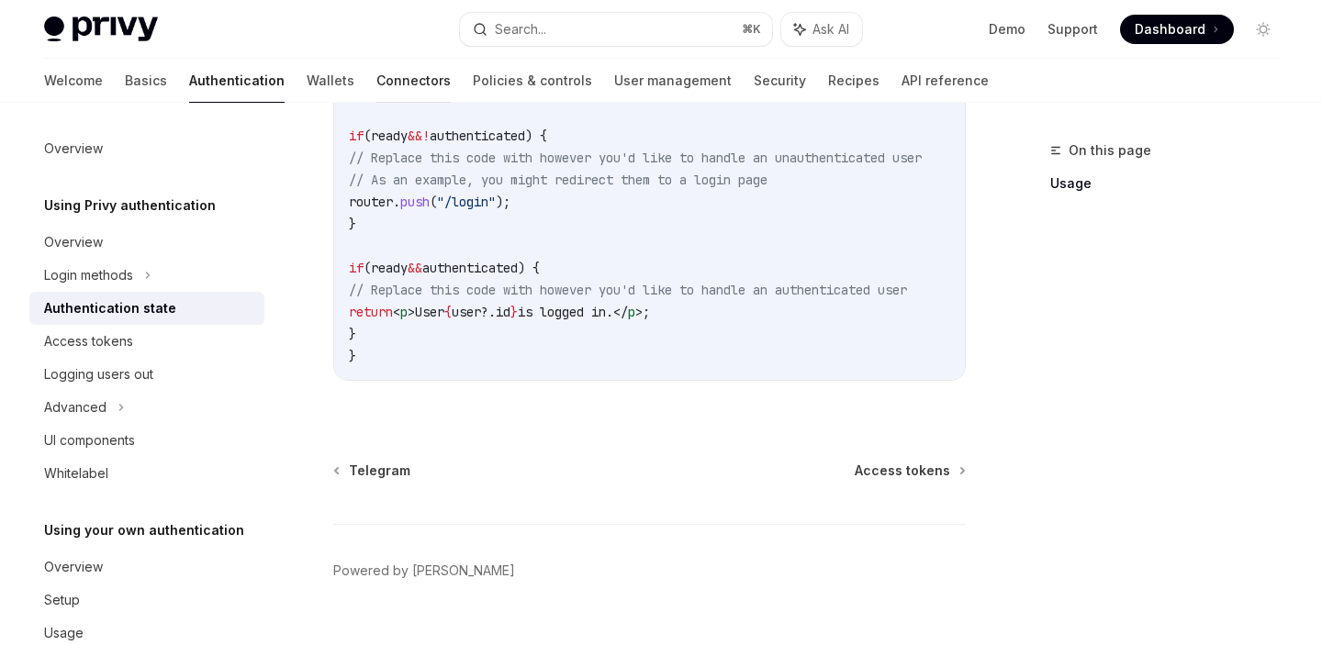
click at [376, 77] on link "Connectors" at bounding box center [413, 81] width 74 height 44
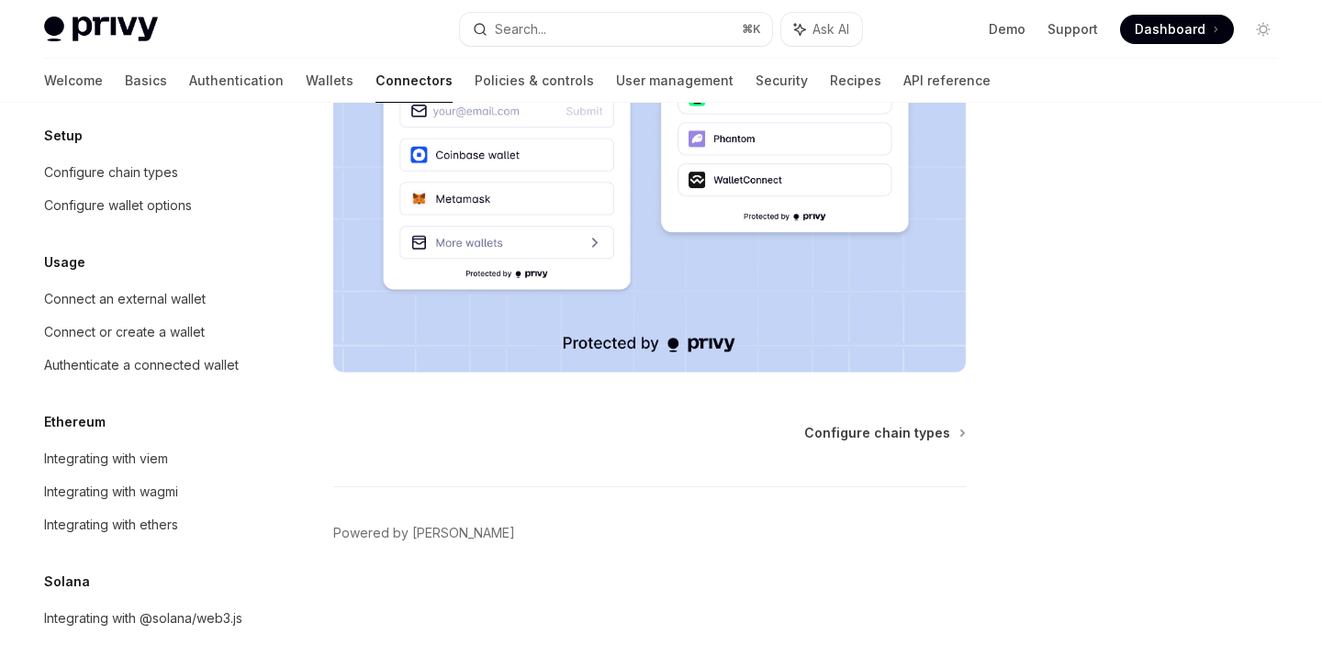
scroll to position [96, 0]
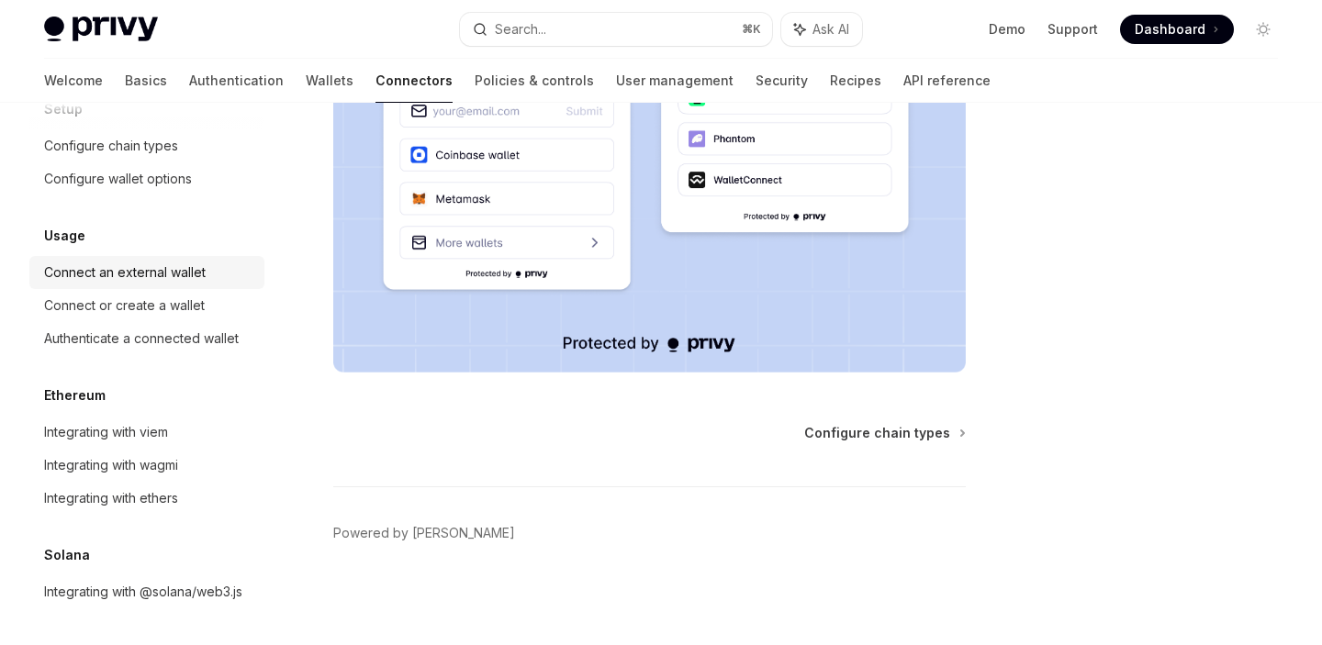
click at [164, 268] on div "Connect an external wallet" at bounding box center [125, 273] width 162 height 22
type textarea "*"
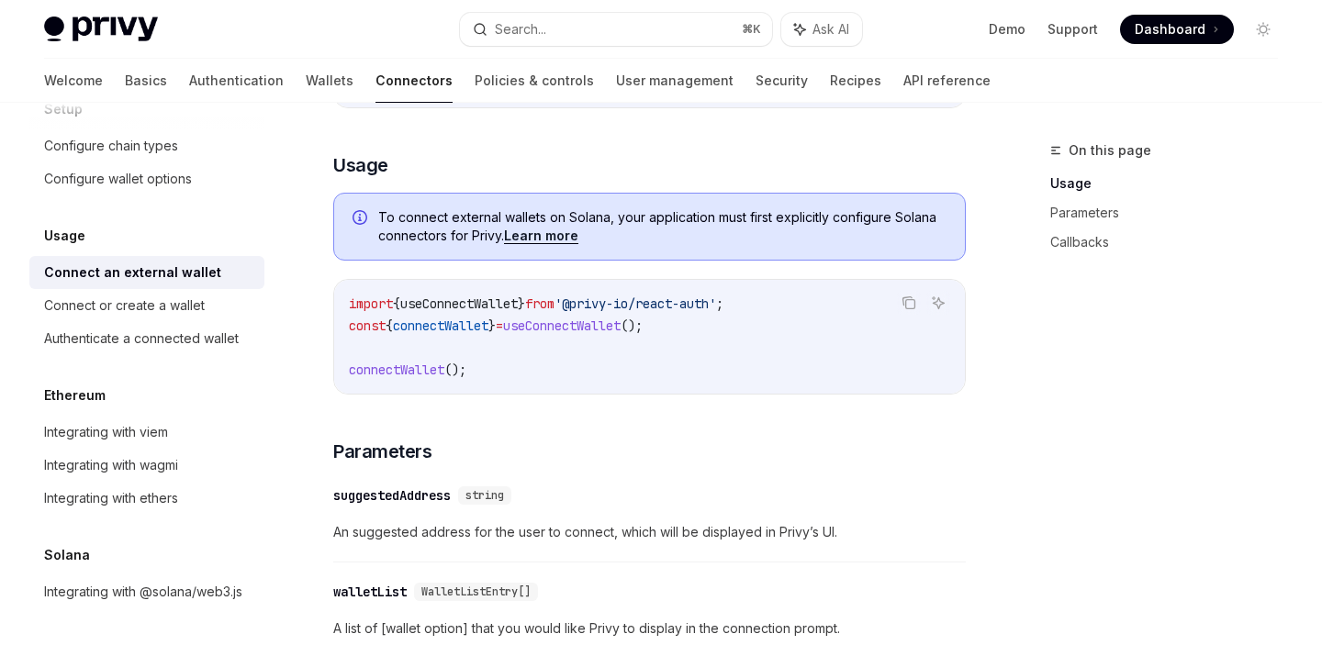
scroll to position [449, 0]
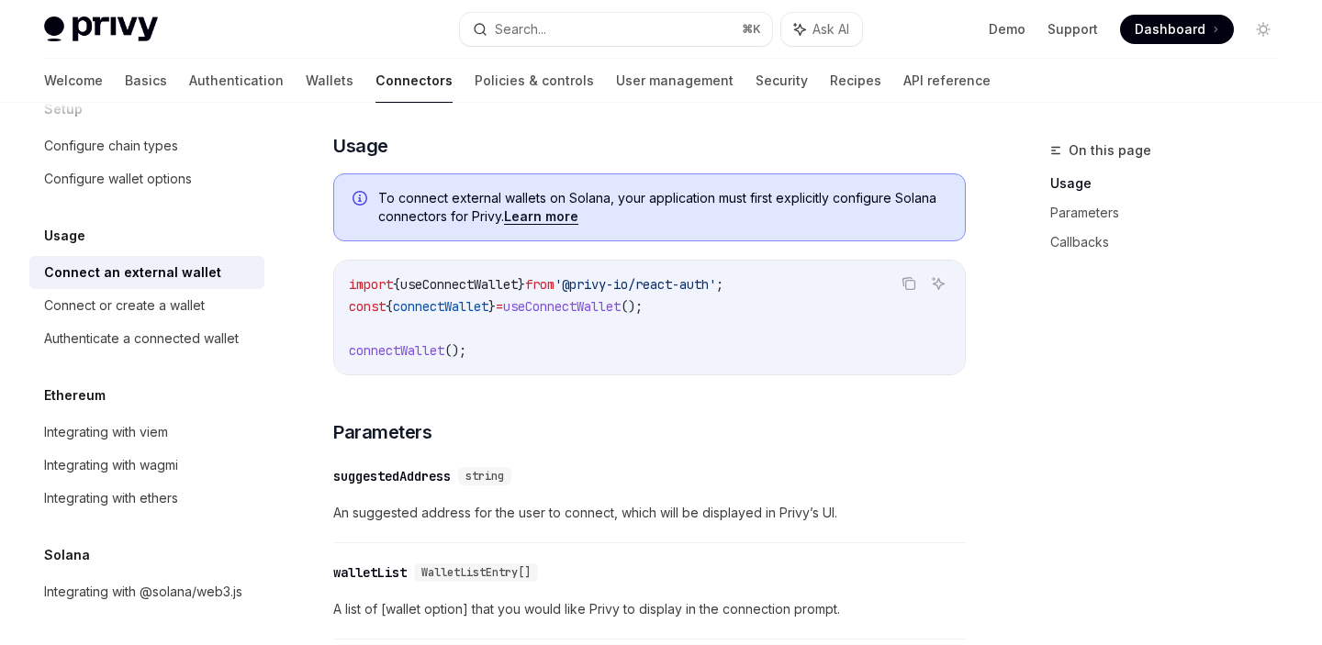
click at [614, 311] on span "useConnectWallet" at bounding box center [561, 306] width 117 height 17
copy span "useConnectWallet"
